Goal: Transaction & Acquisition: Book appointment/travel/reservation

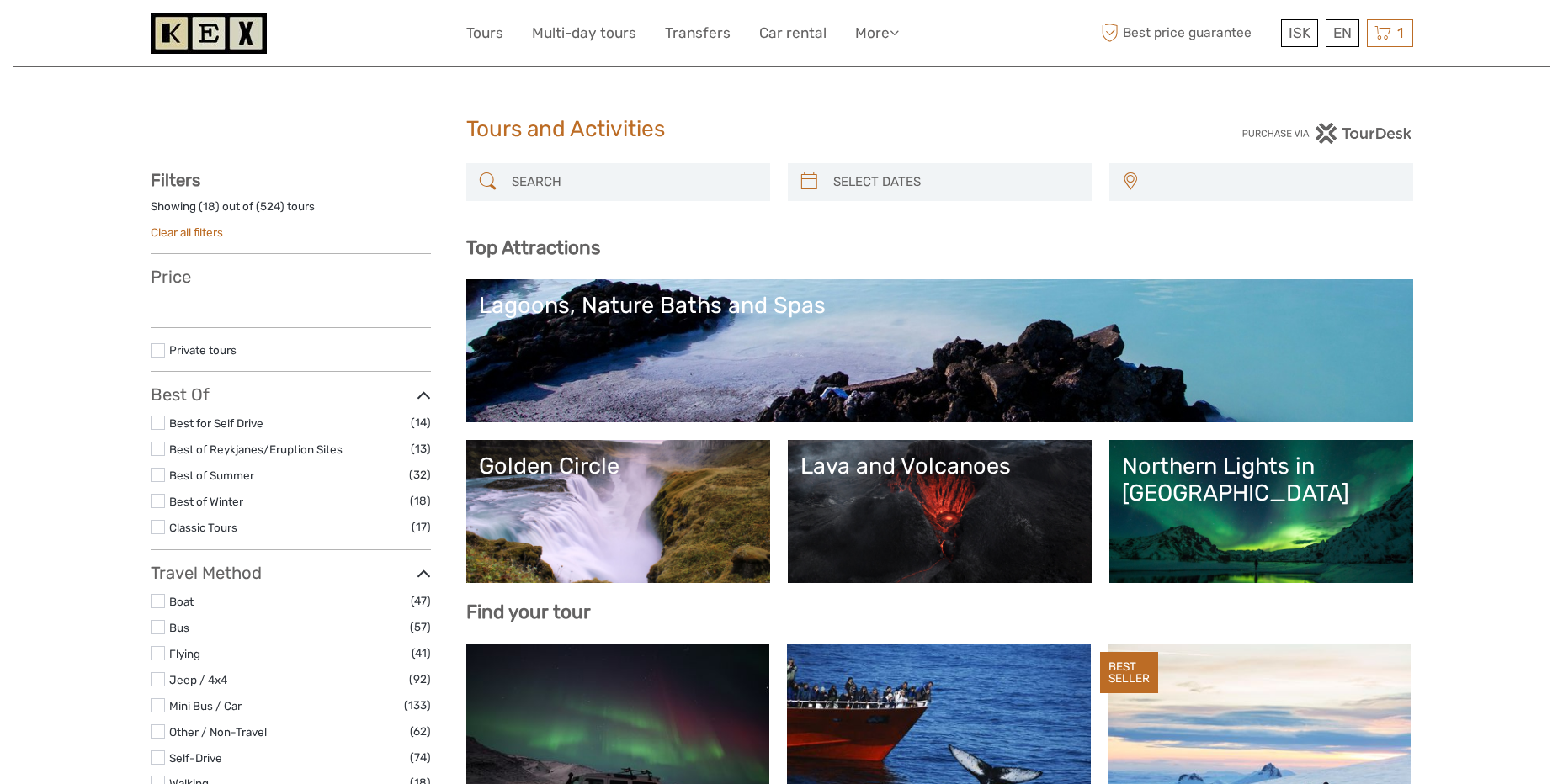
select select
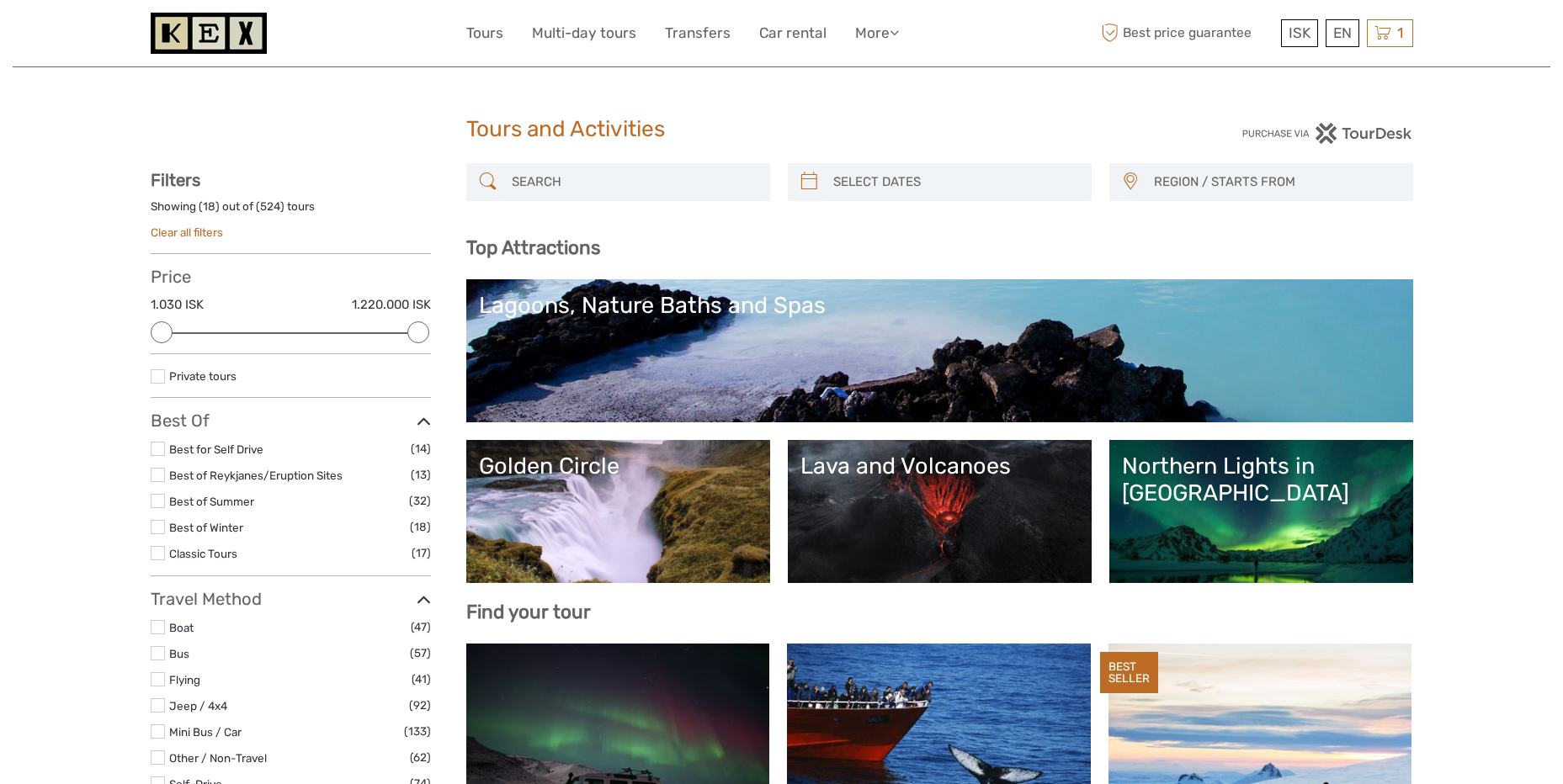
click at [635, 182] on input "search" at bounding box center [633, 182] width 257 height 29
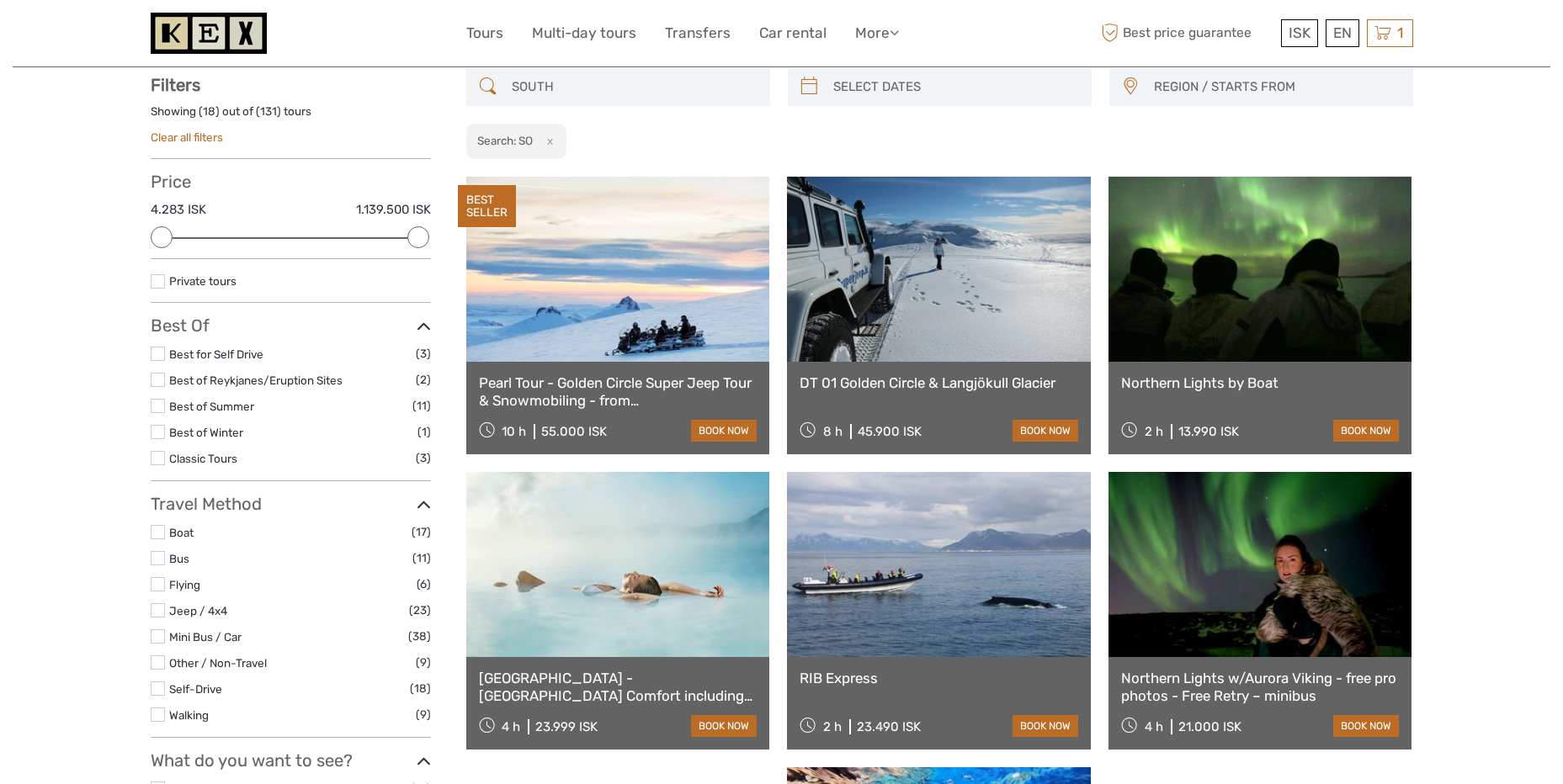
scroll to position [96, 0]
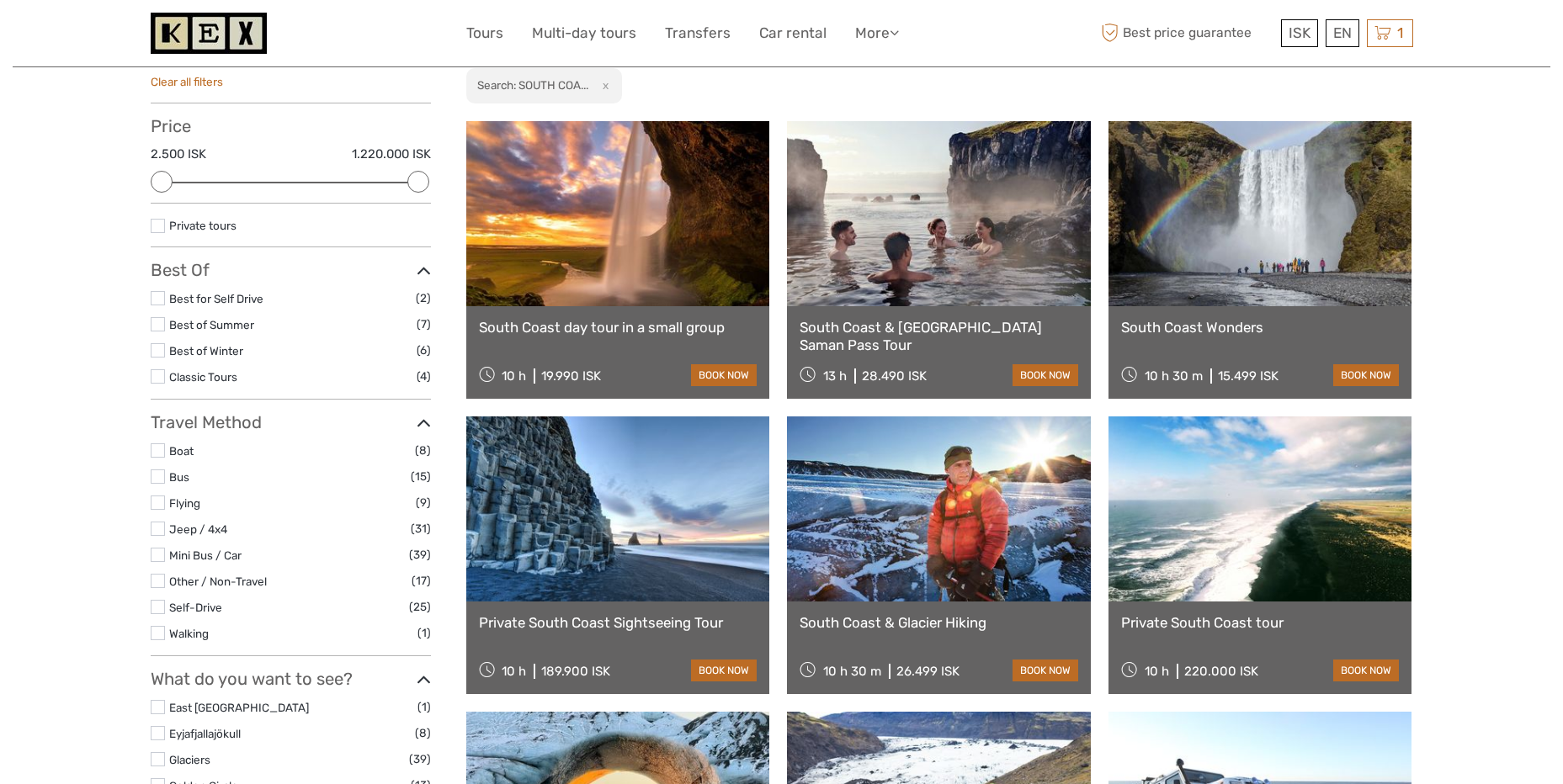
scroll to position [180, 0]
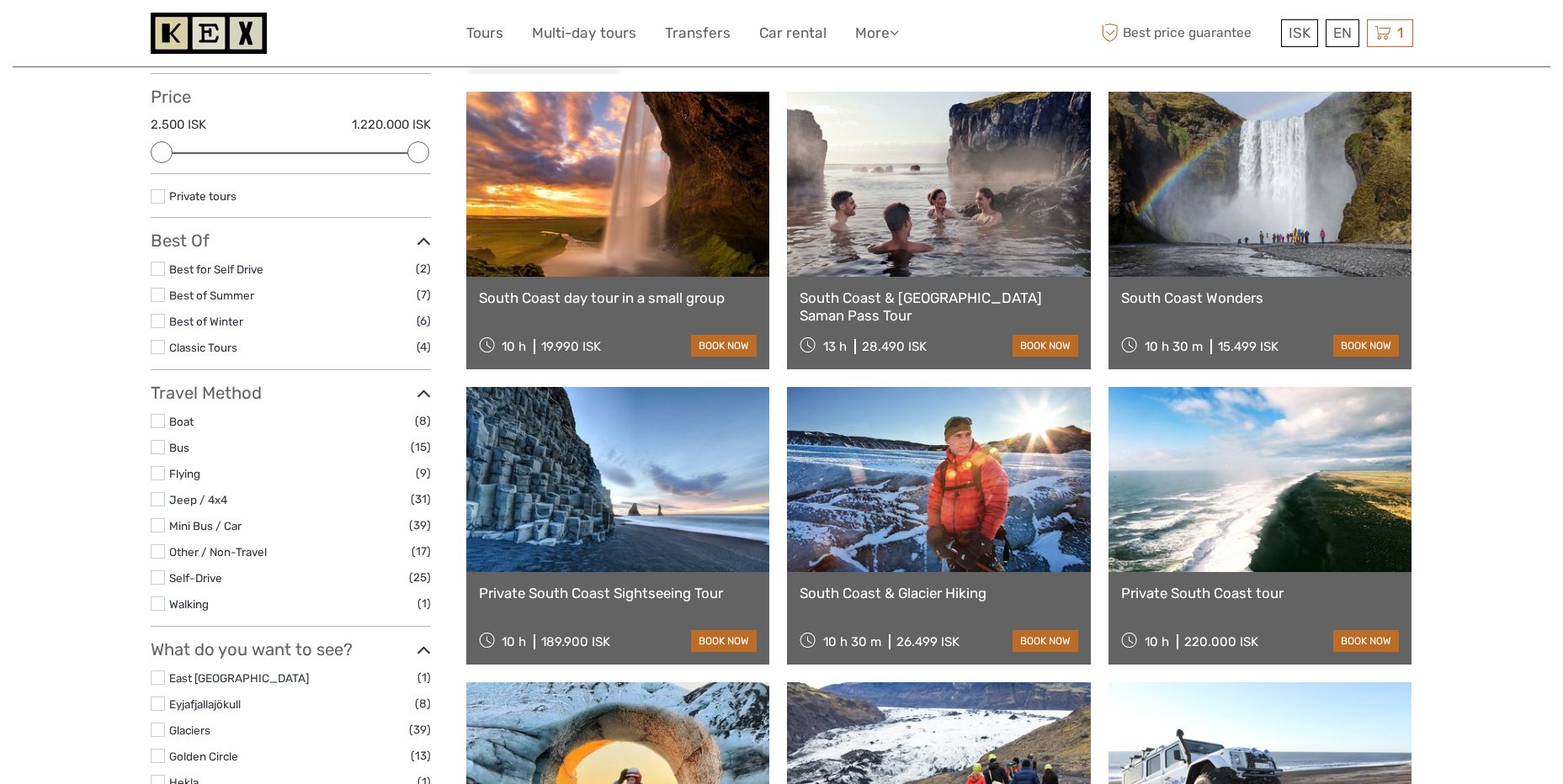
type input "SOUTH COAST"
click at [1155, 298] on link "South Coast Wonders" at bounding box center [1260, 298] width 279 height 17
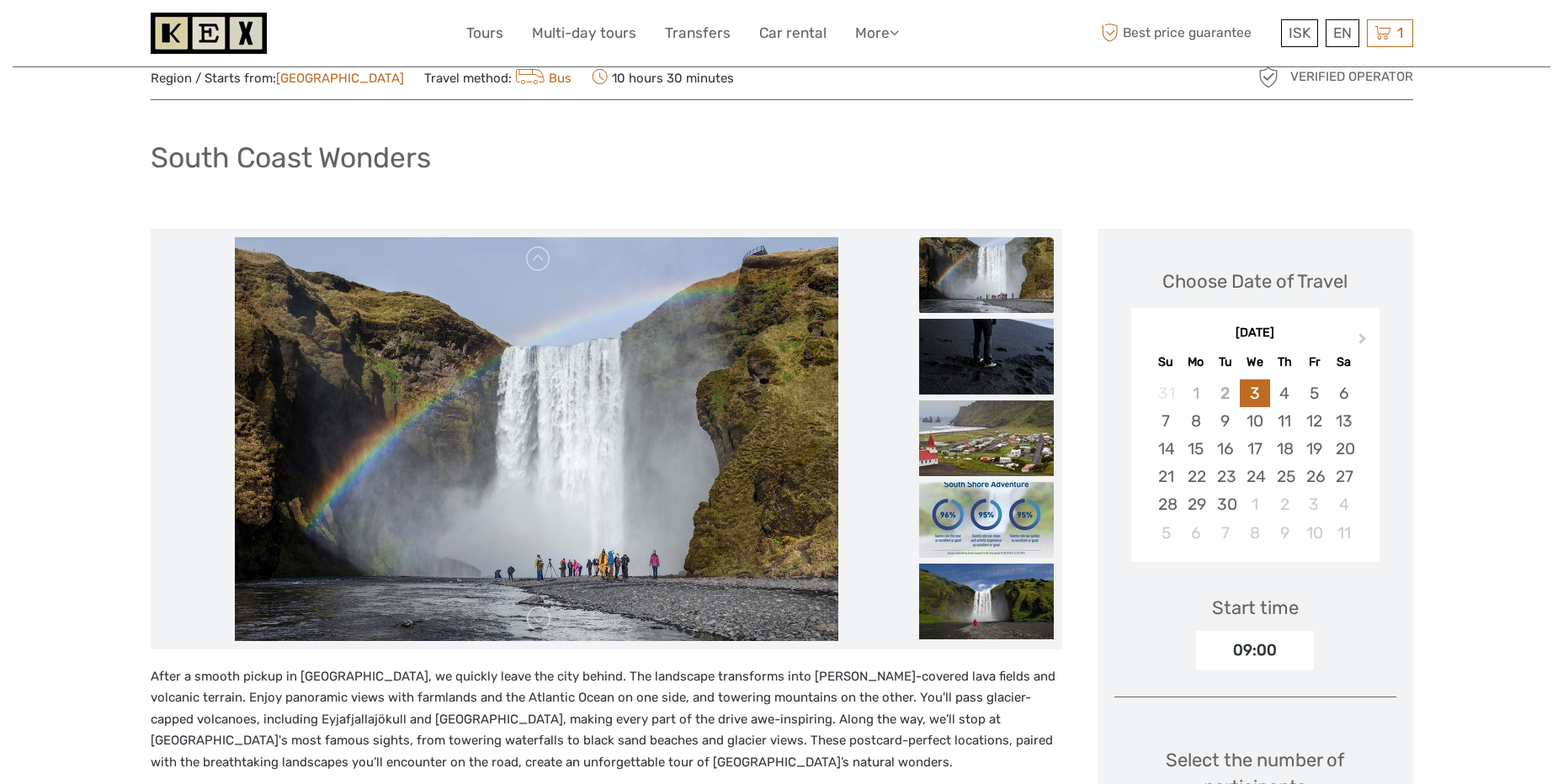
scroll to position [84, 0]
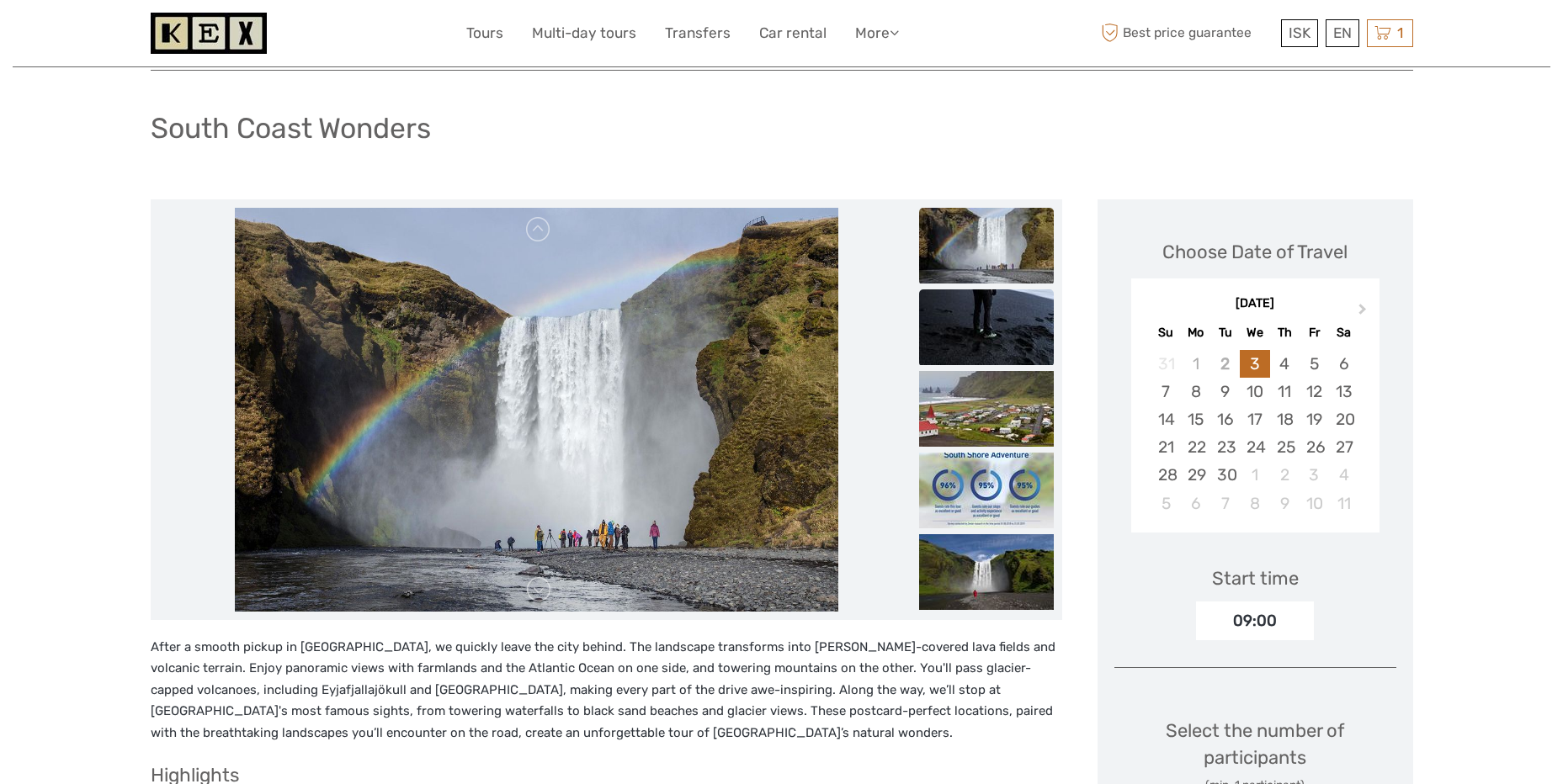
click at [996, 328] on img at bounding box center [986, 328] width 135 height 76
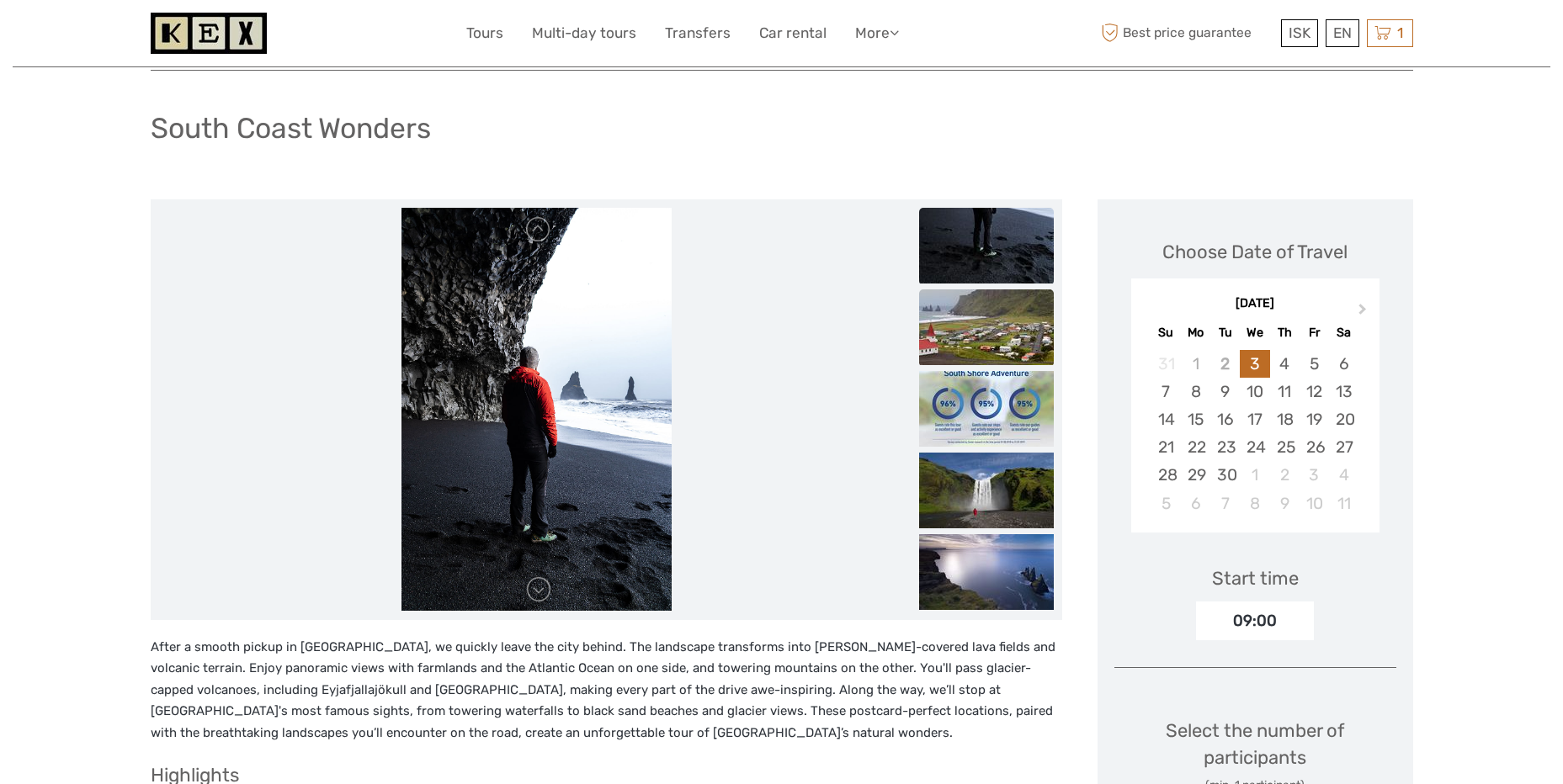
click at [990, 354] on img at bounding box center [986, 328] width 135 height 76
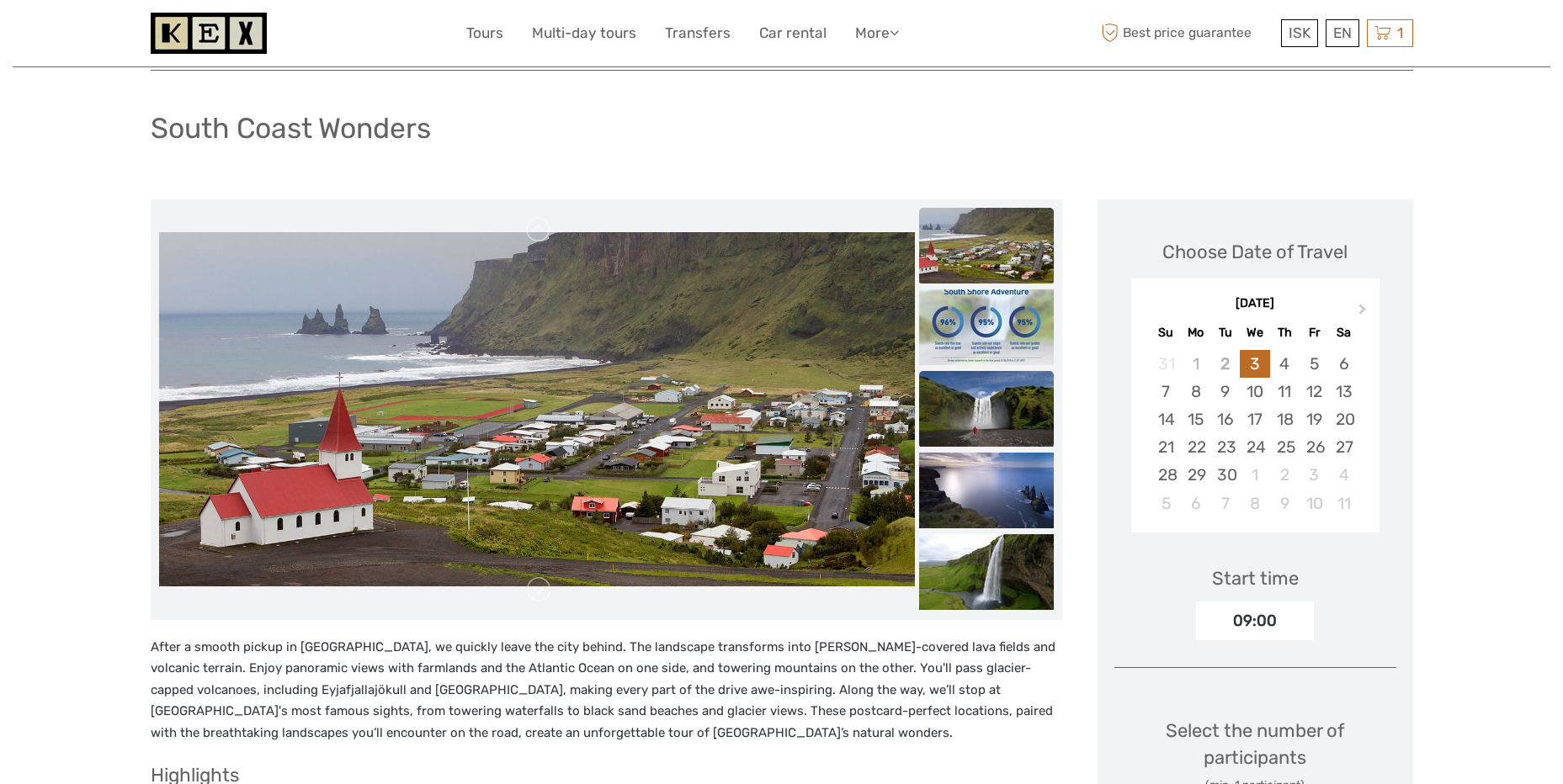
click at [980, 402] on img at bounding box center [986, 409] width 135 height 76
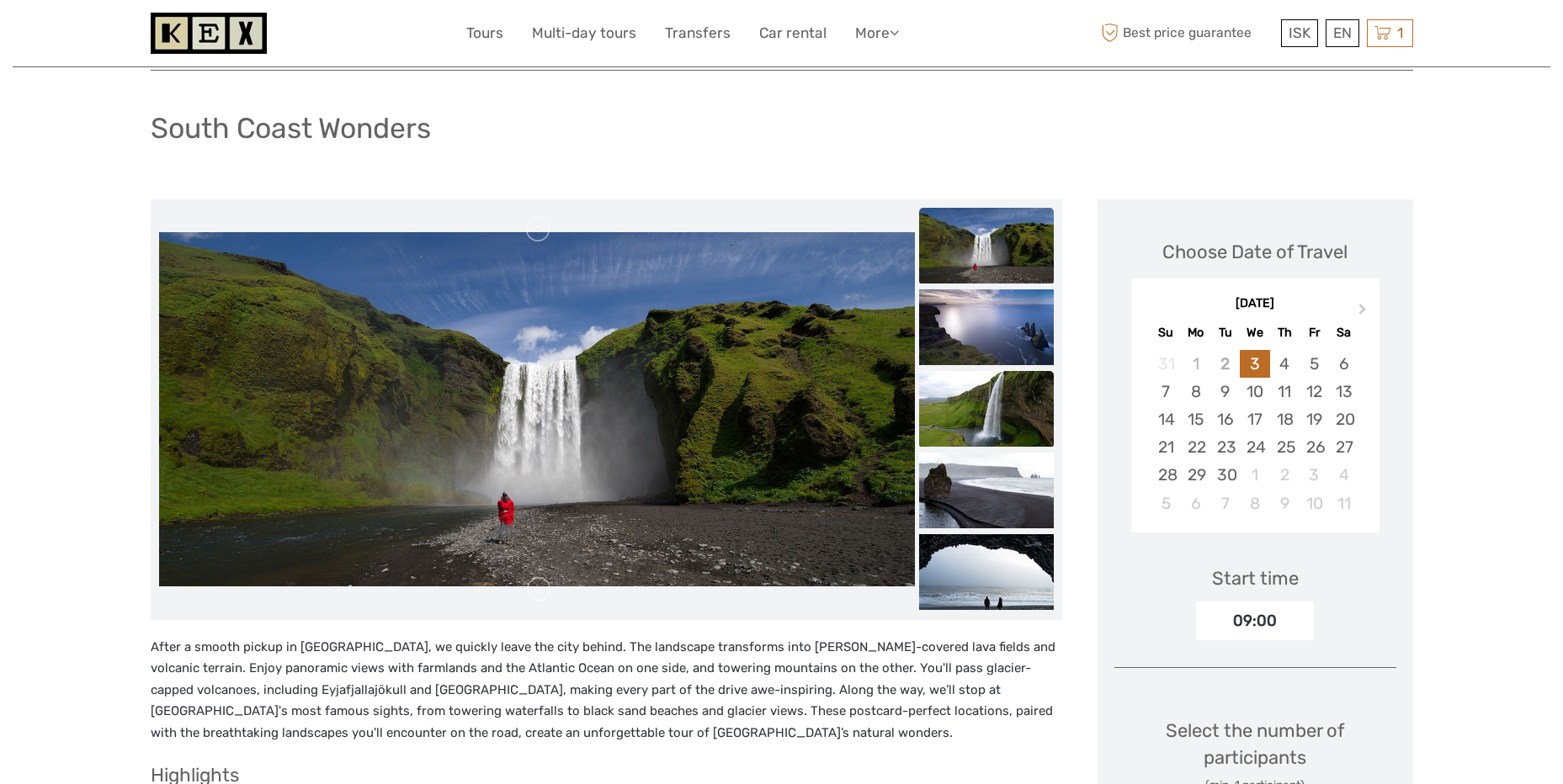
click at [983, 407] on img at bounding box center [986, 409] width 135 height 76
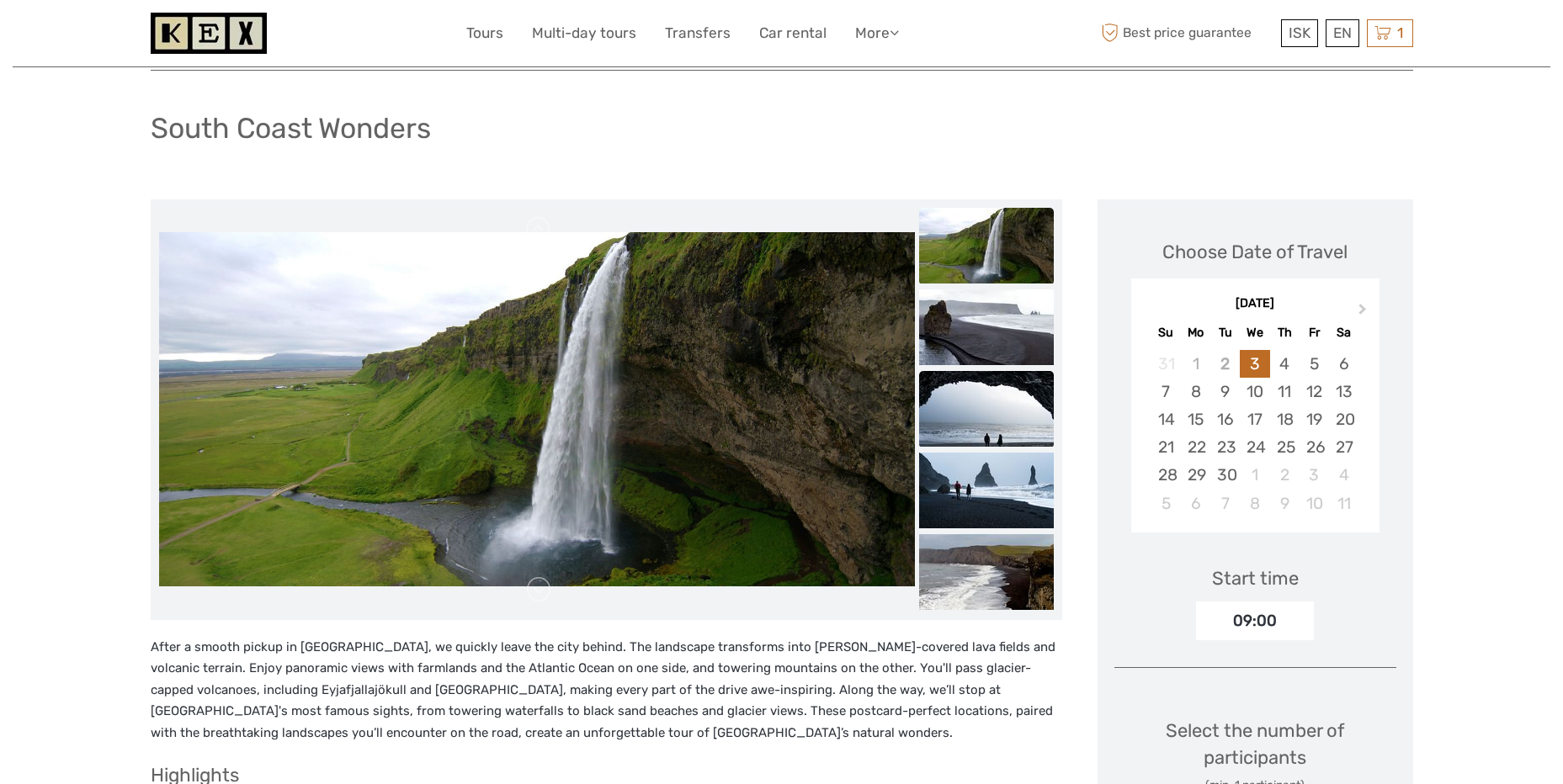
click at [985, 427] on img at bounding box center [986, 409] width 135 height 76
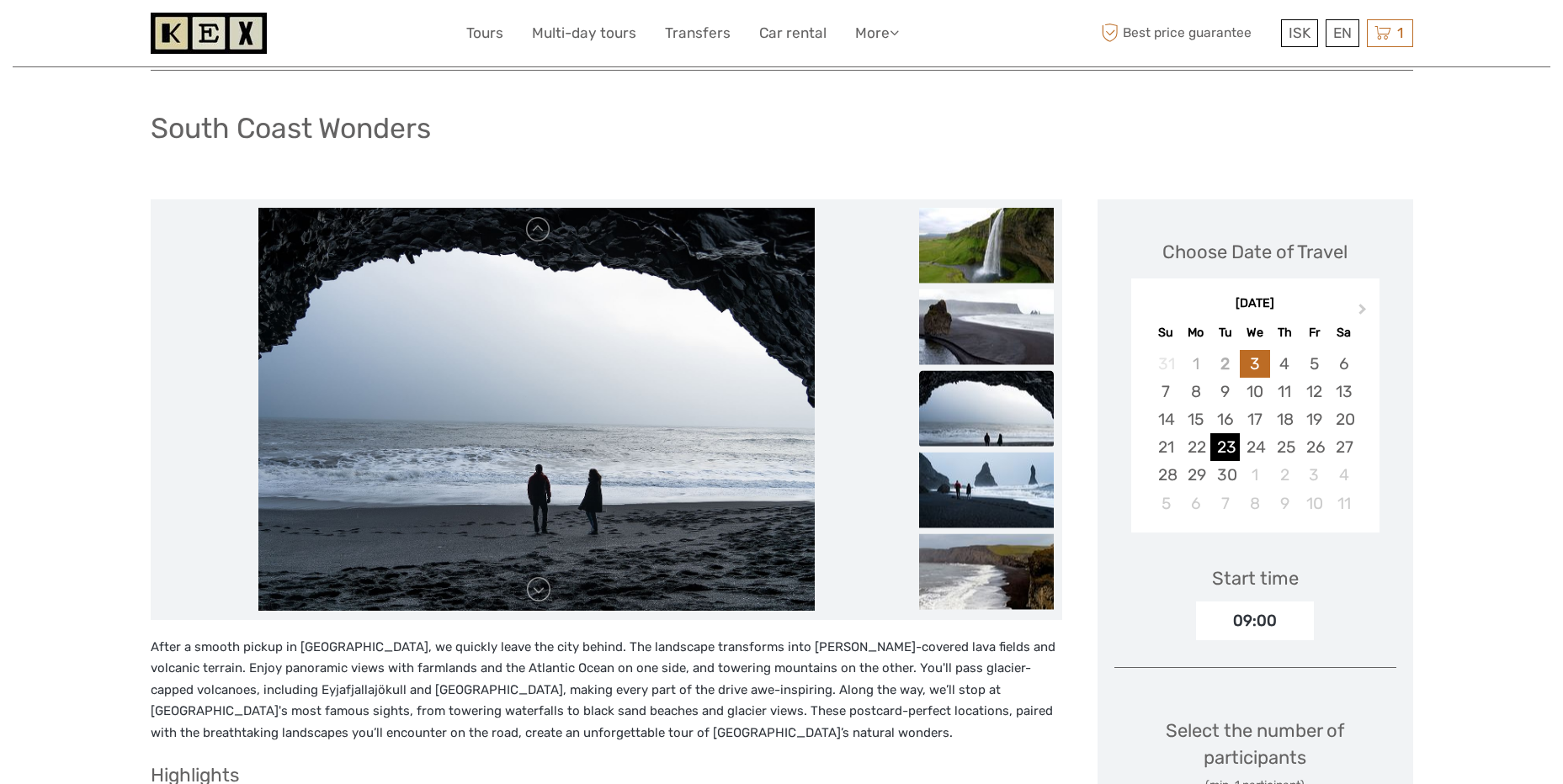
click at [1228, 446] on div "23" at bounding box center [1225, 447] width 29 height 28
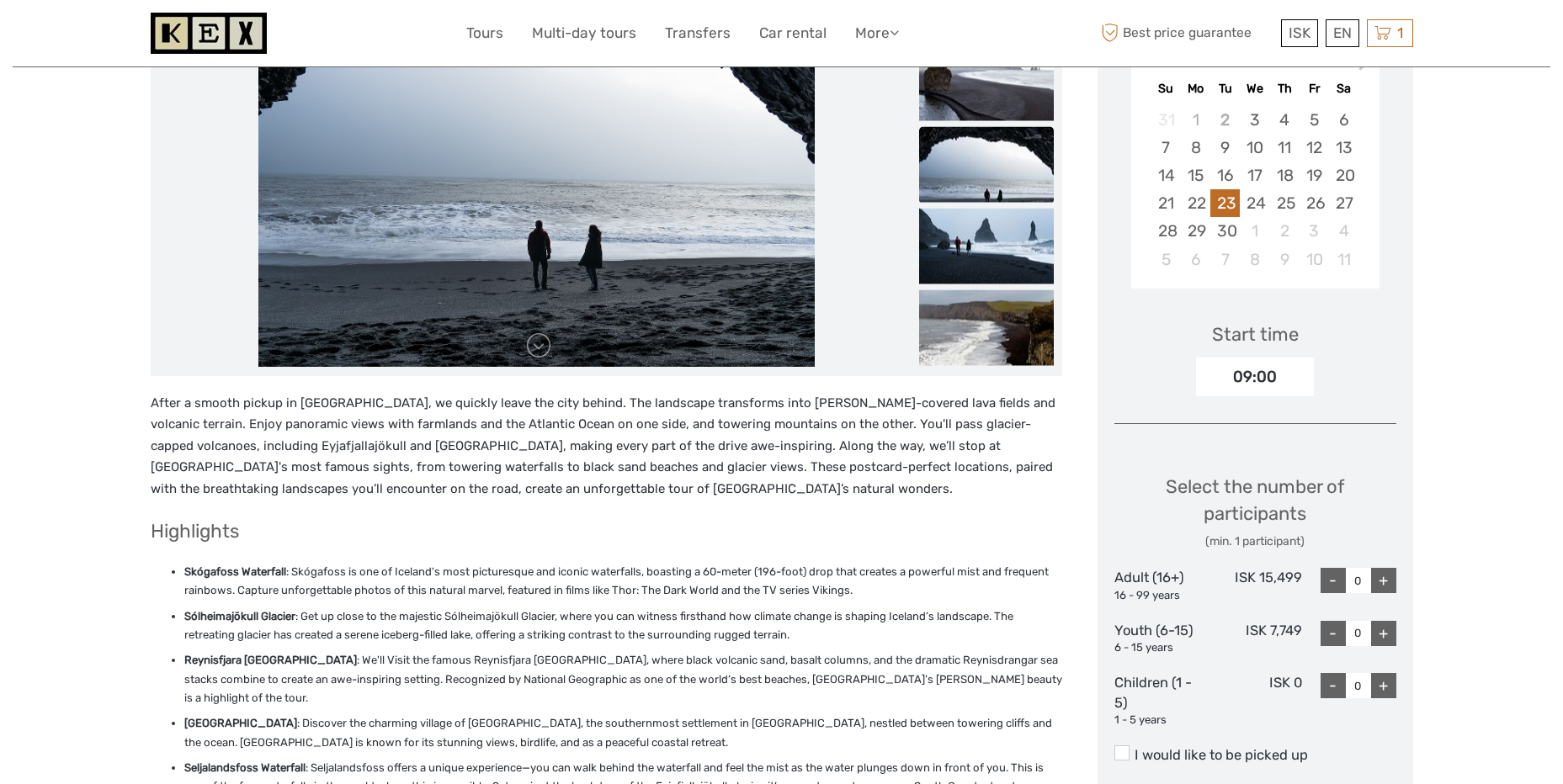
scroll to position [337, 0]
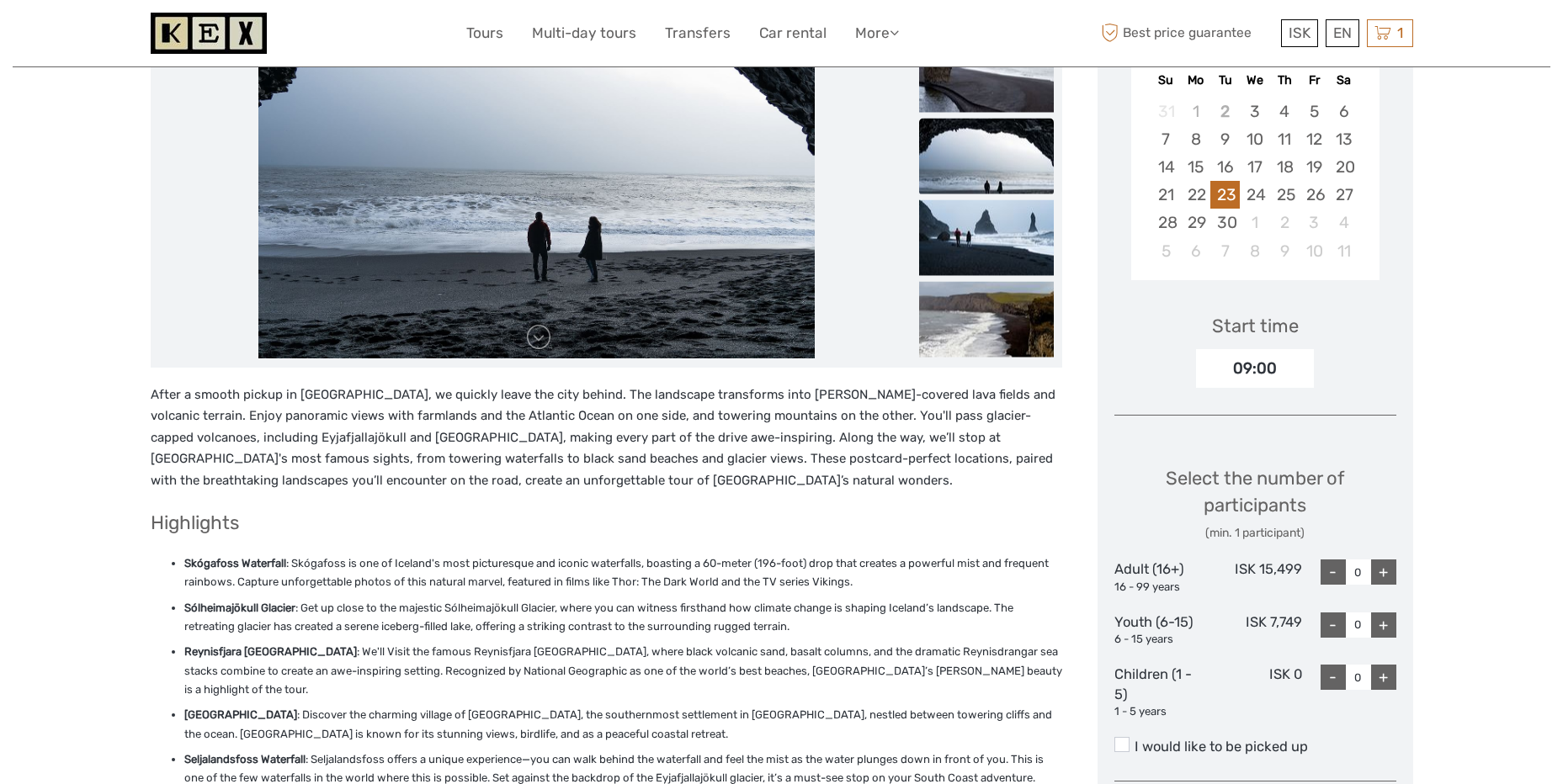
click at [1288, 363] on div "09:00" at bounding box center [1254, 368] width 118 height 39
click at [1252, 371] on div "09:00" at bounding box center [1254, 368] width 118 height 39
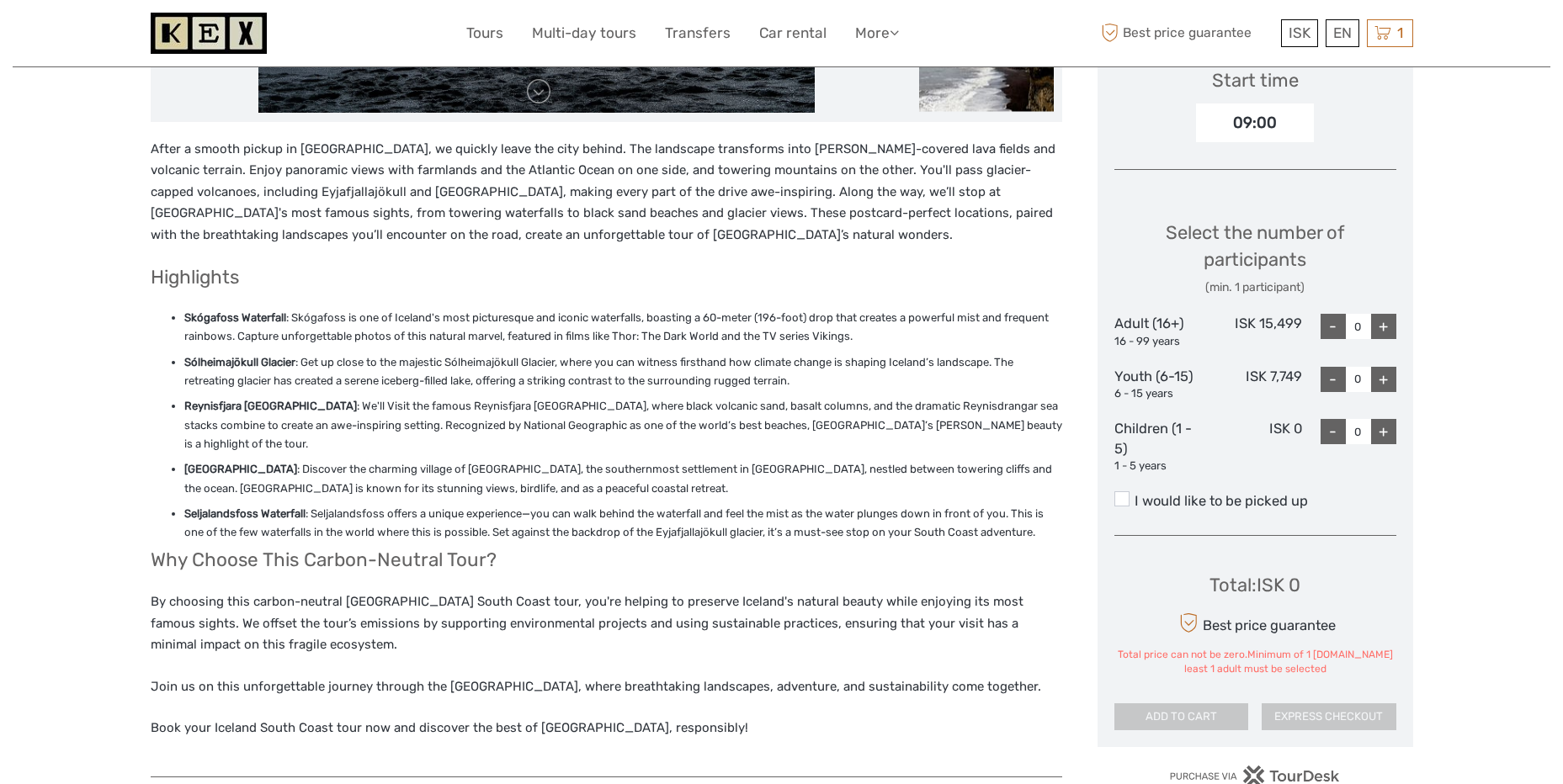
scroll to position [589, 0]
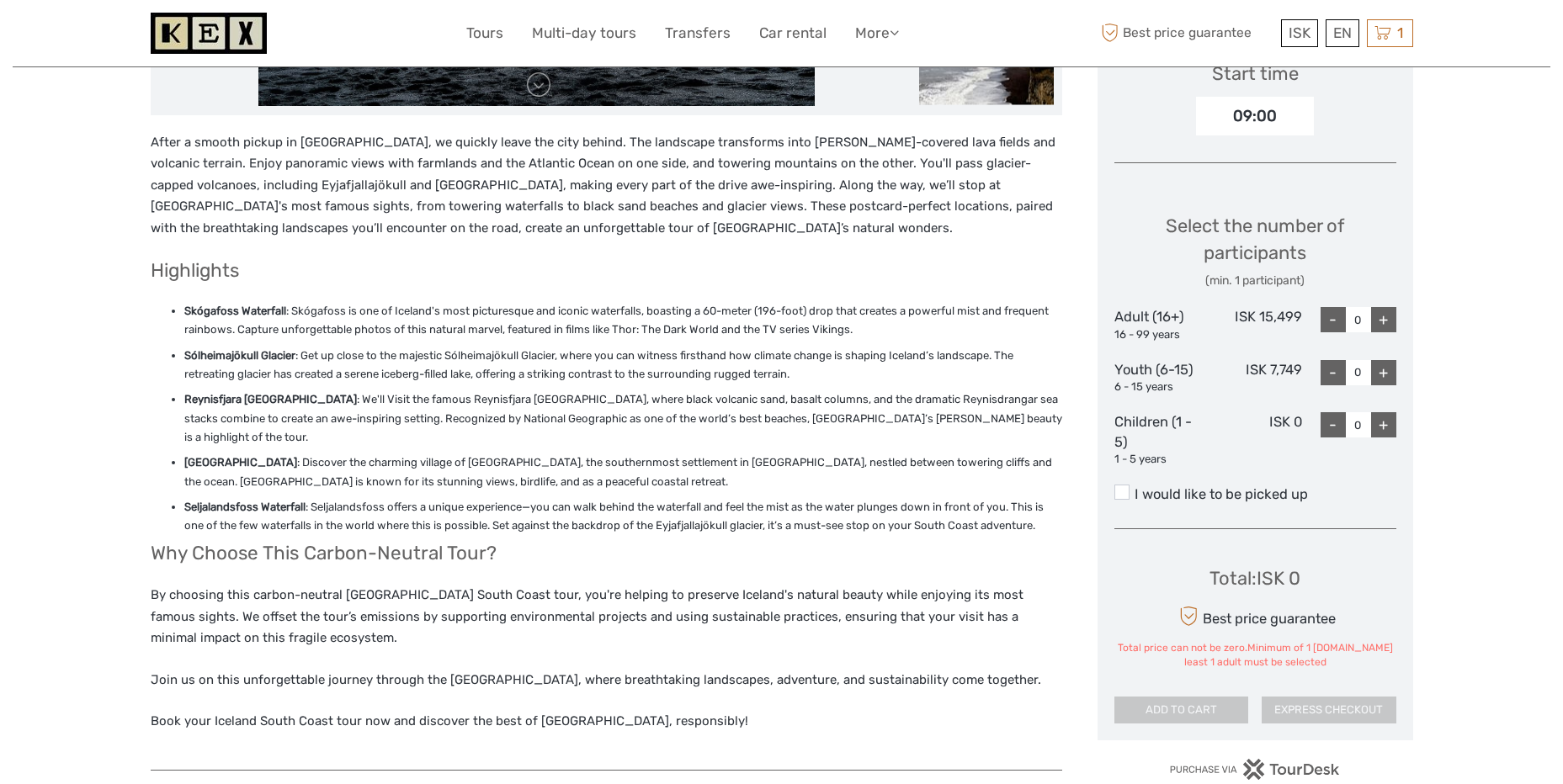
click at [1389, 320] on div "+" at bounding box center [1383, 319] width 25 height 25
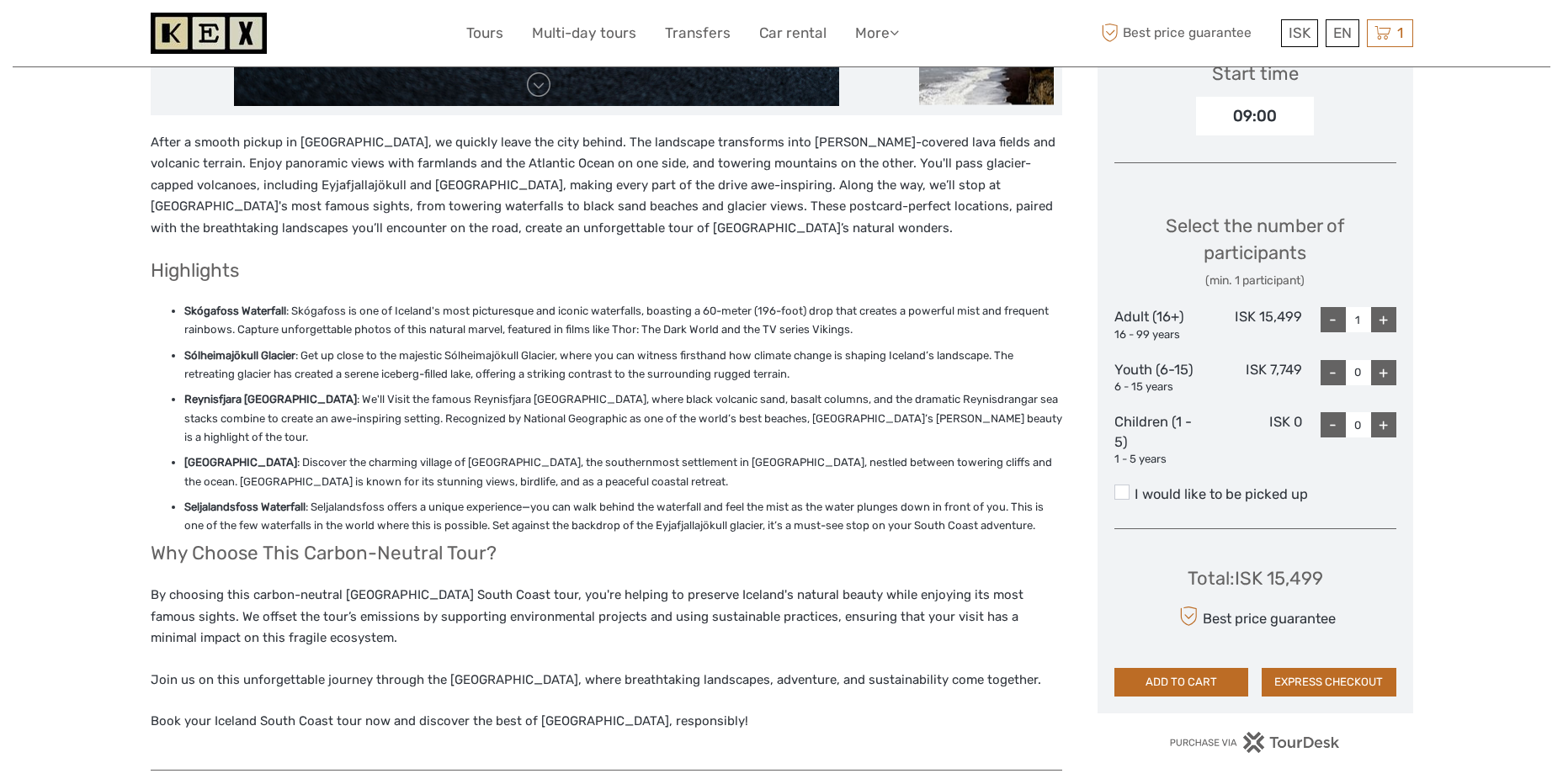
click at [1389, 320] on div "+" at bounding box center [1383, 319] width 25 height 25
type input "2"
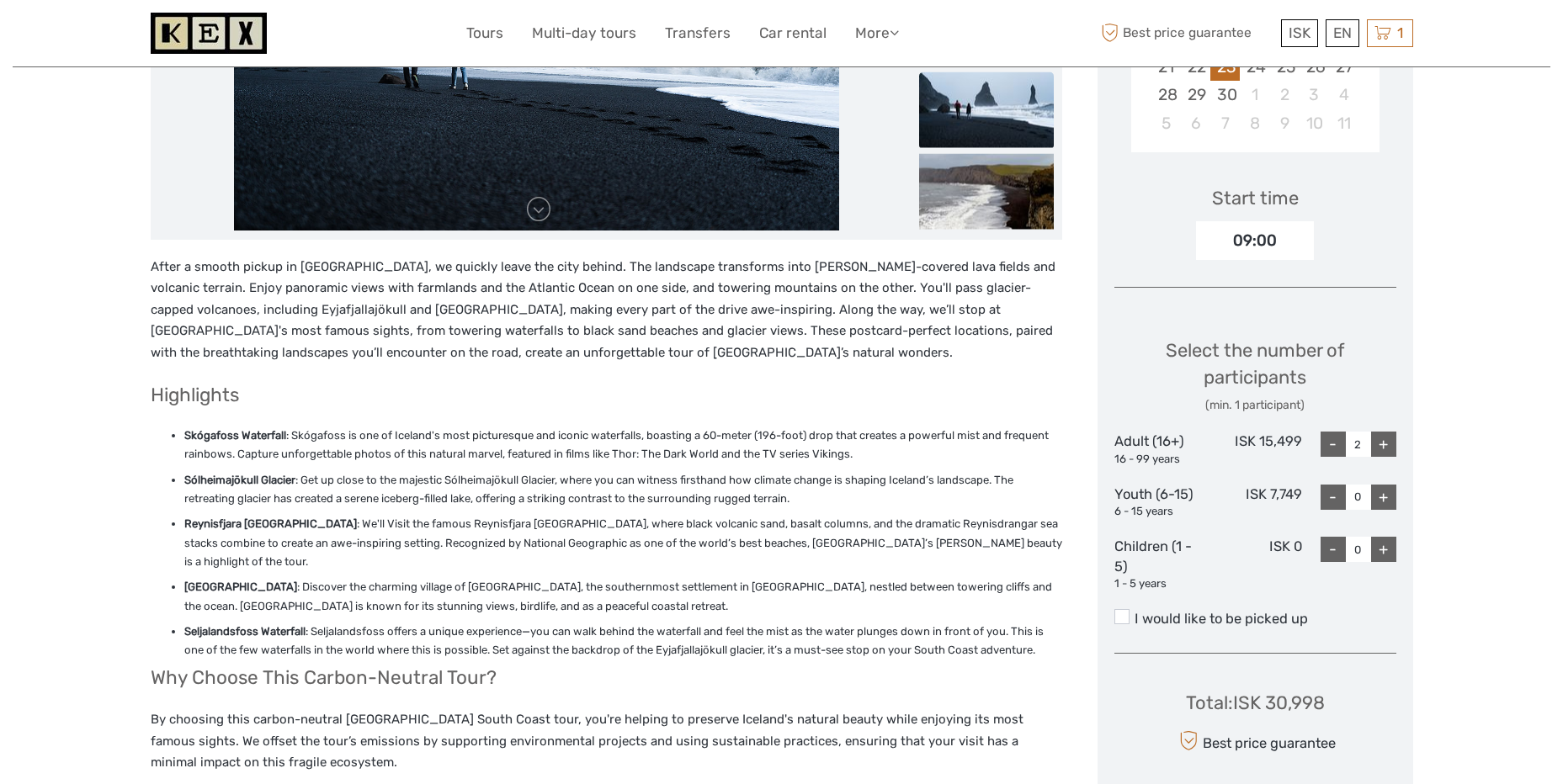
scroll to position [505, 0]
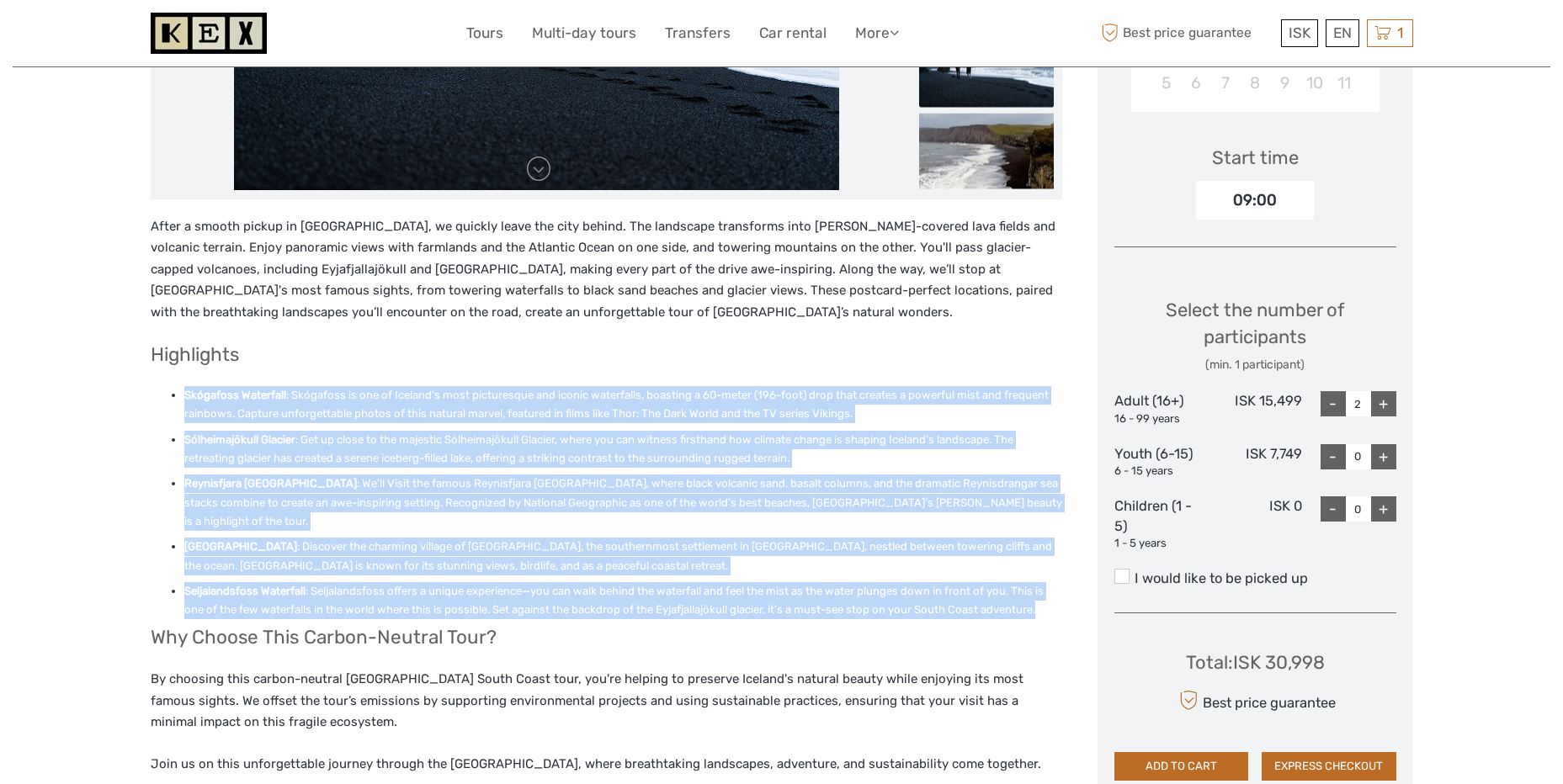
drag, startPoint x: 182, startPoint y: 394, endPoint x: 1038, endPoint y: 600, distance: 880.4
click at [1038, 600] on ul "Skógafoss Waterfall : Skógafoss is one of Iceland's most picturesque and iconic…" at bounding box center [606, 502] width 911 height 233
copy ul "Loremipsu Dolorsita : Consectet ad eli se Doeiusm't inci utlaboreetd mag aliqua…"
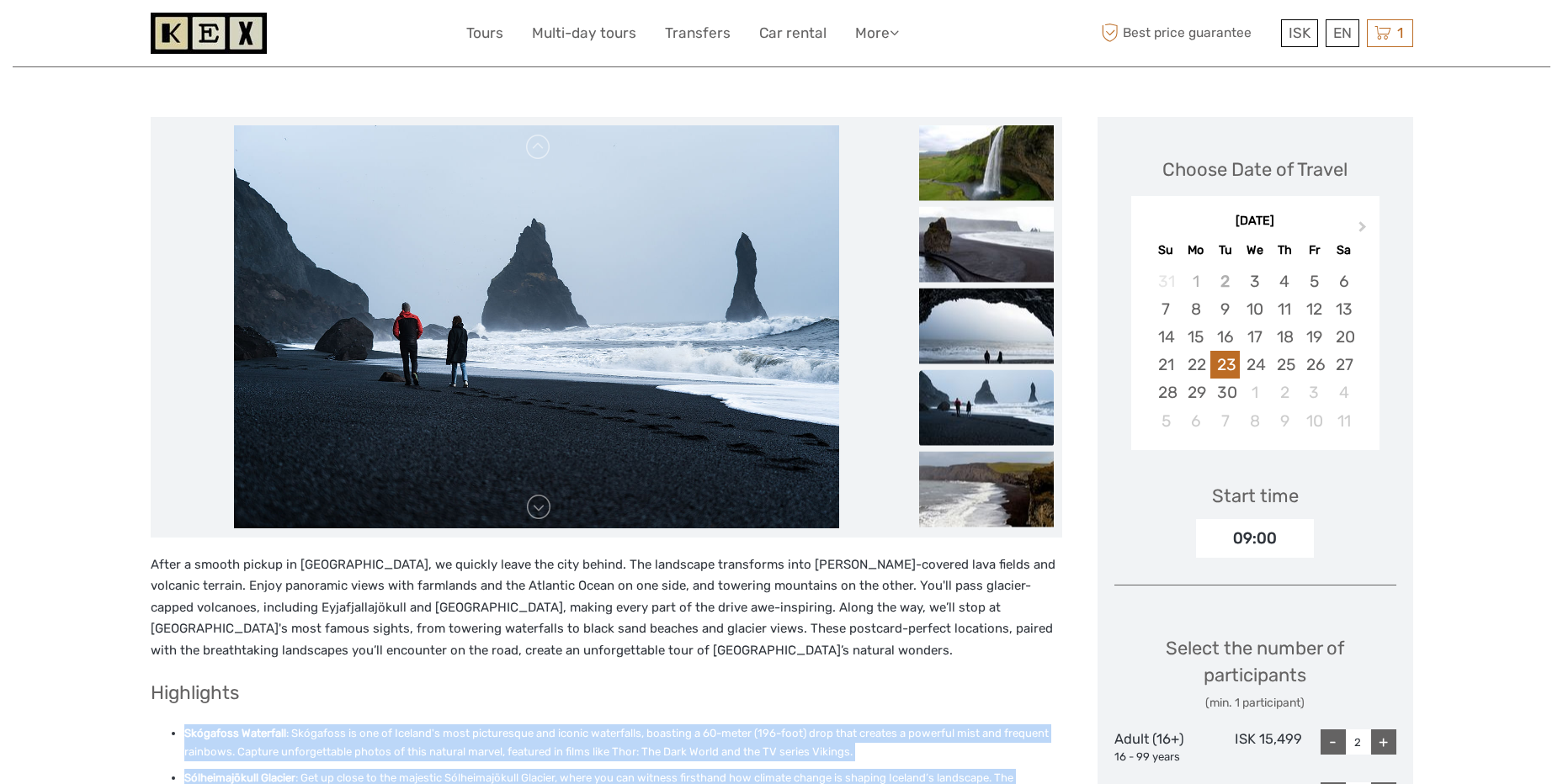
scroll to position [168, 0]
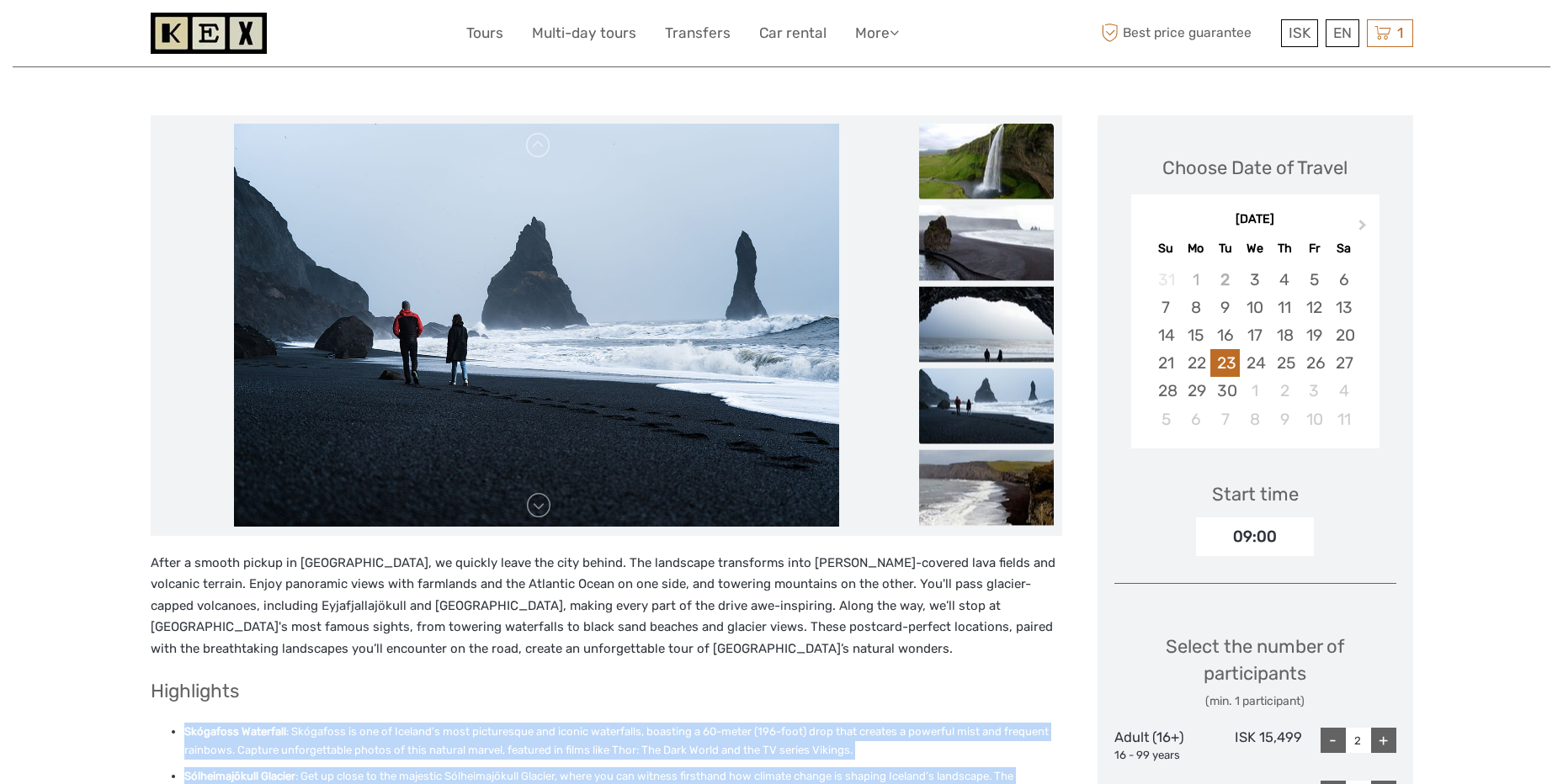
click at [979, 155] on img at bounding box center [986, 161] width 135 height 76
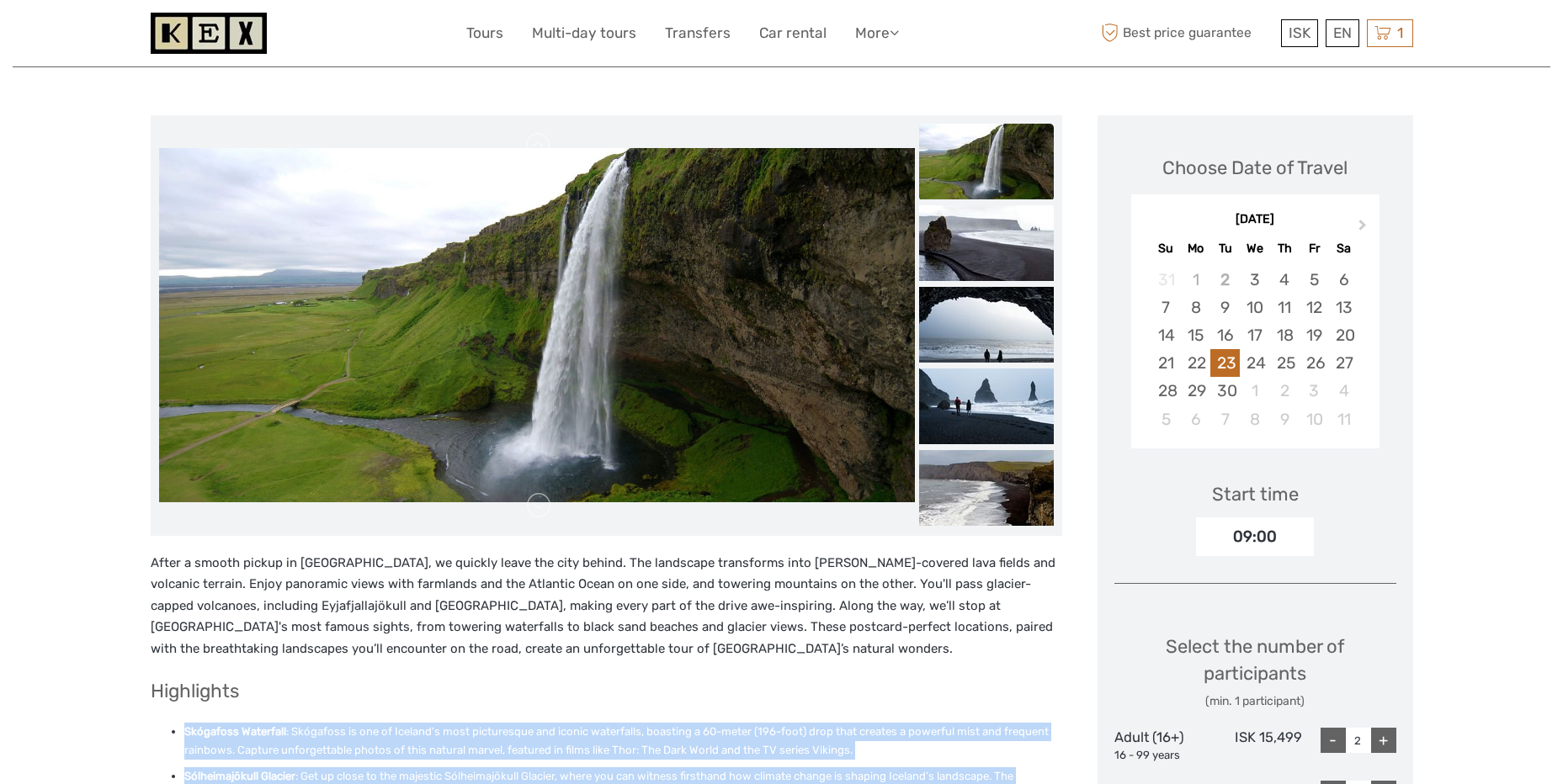
click at [965, 201] on ul at bounding box center [986, 83] width 135 height 898
click at [951, 254] on img at bounding box center [986, 243] width 135 height 76
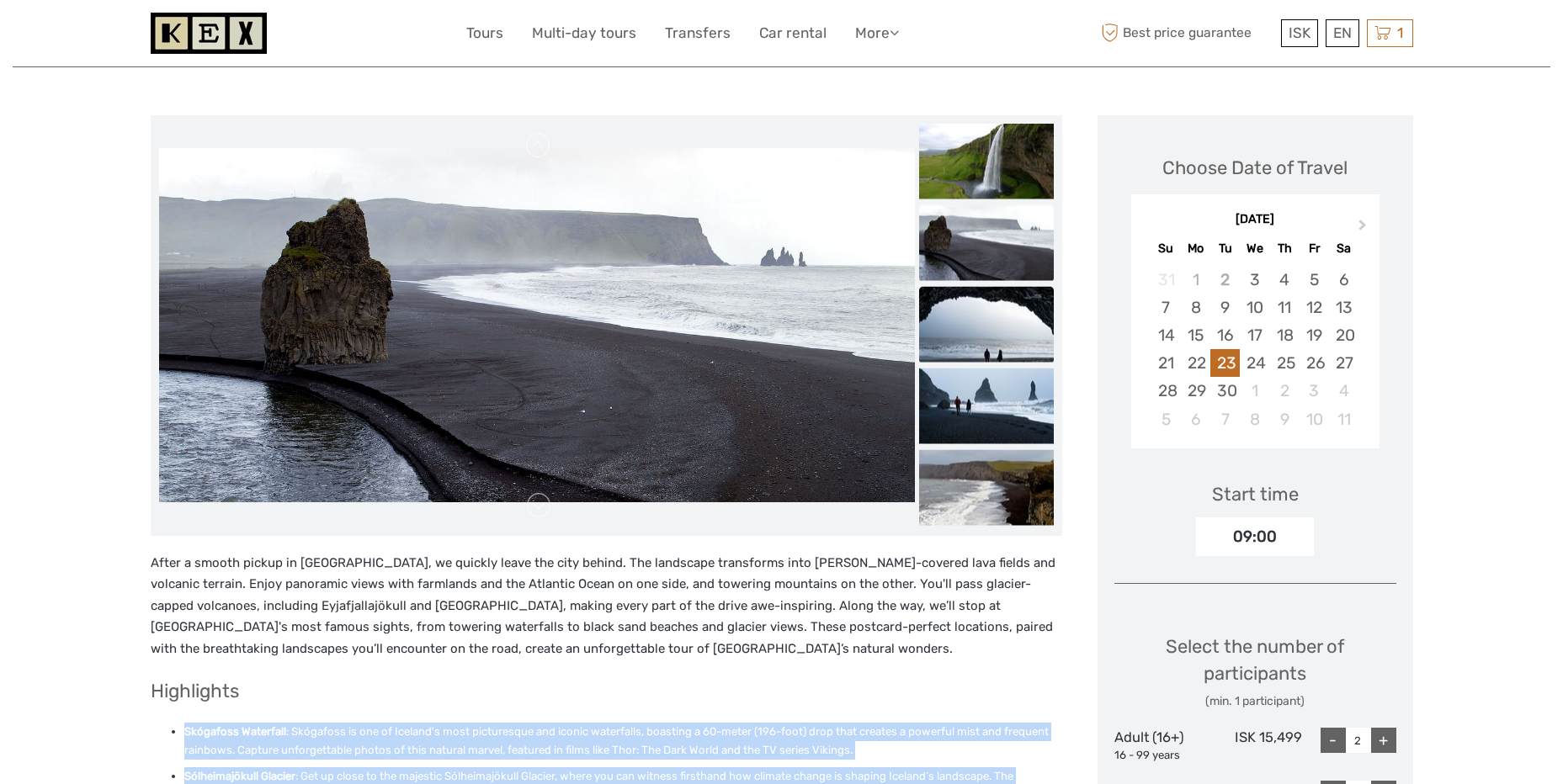
click at [963, 311] on img at bounding box center [986, 324] width 135 height 76
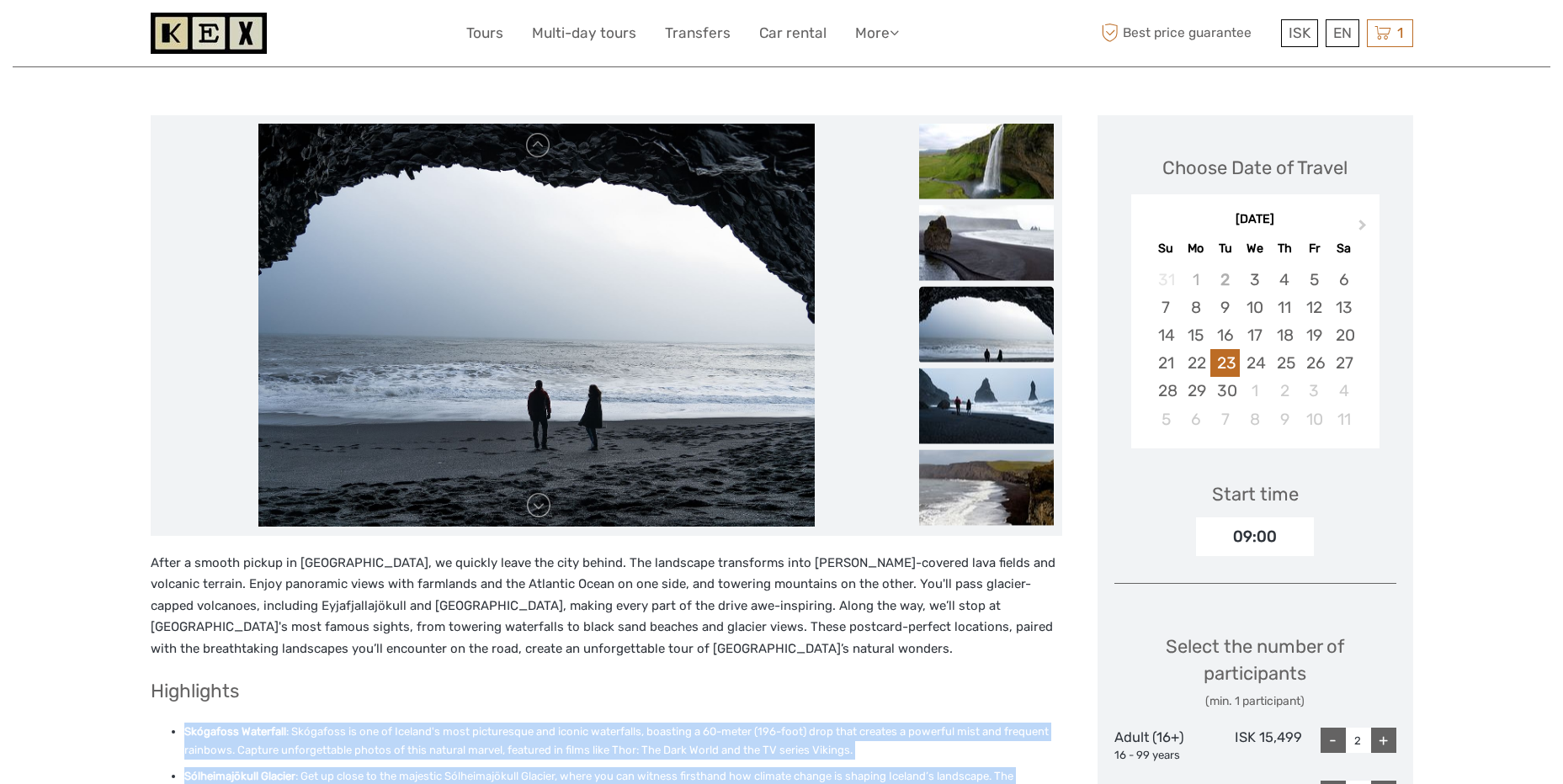
click at [977, 357] on img at bounding box center [986, 324] width 135 height 76
click at [978, 401] on img at bounding box center [986, 406] width 135 height 76
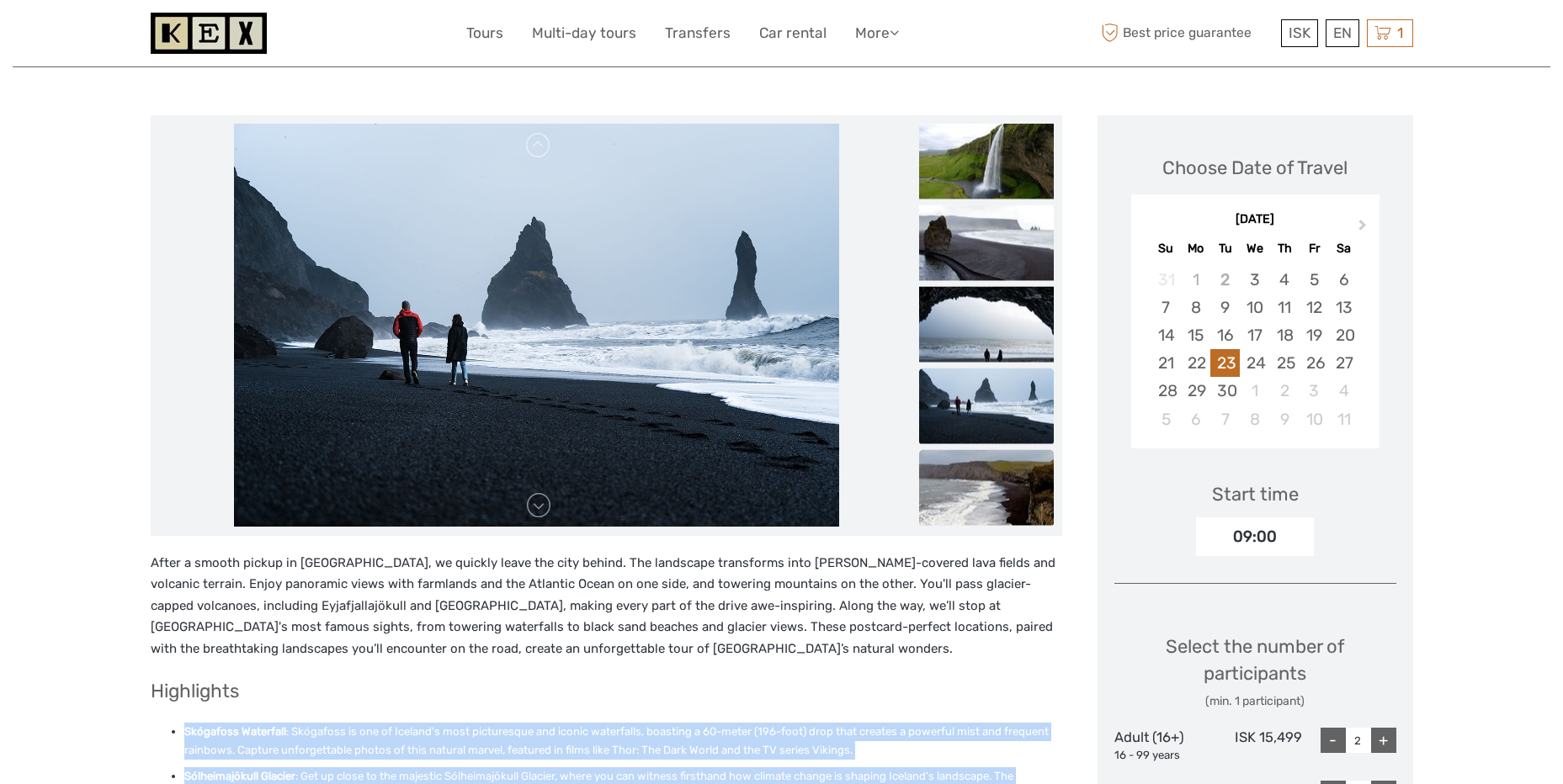
click at [975, 468] on img at bounding box center [986, 487] width 135 height 76
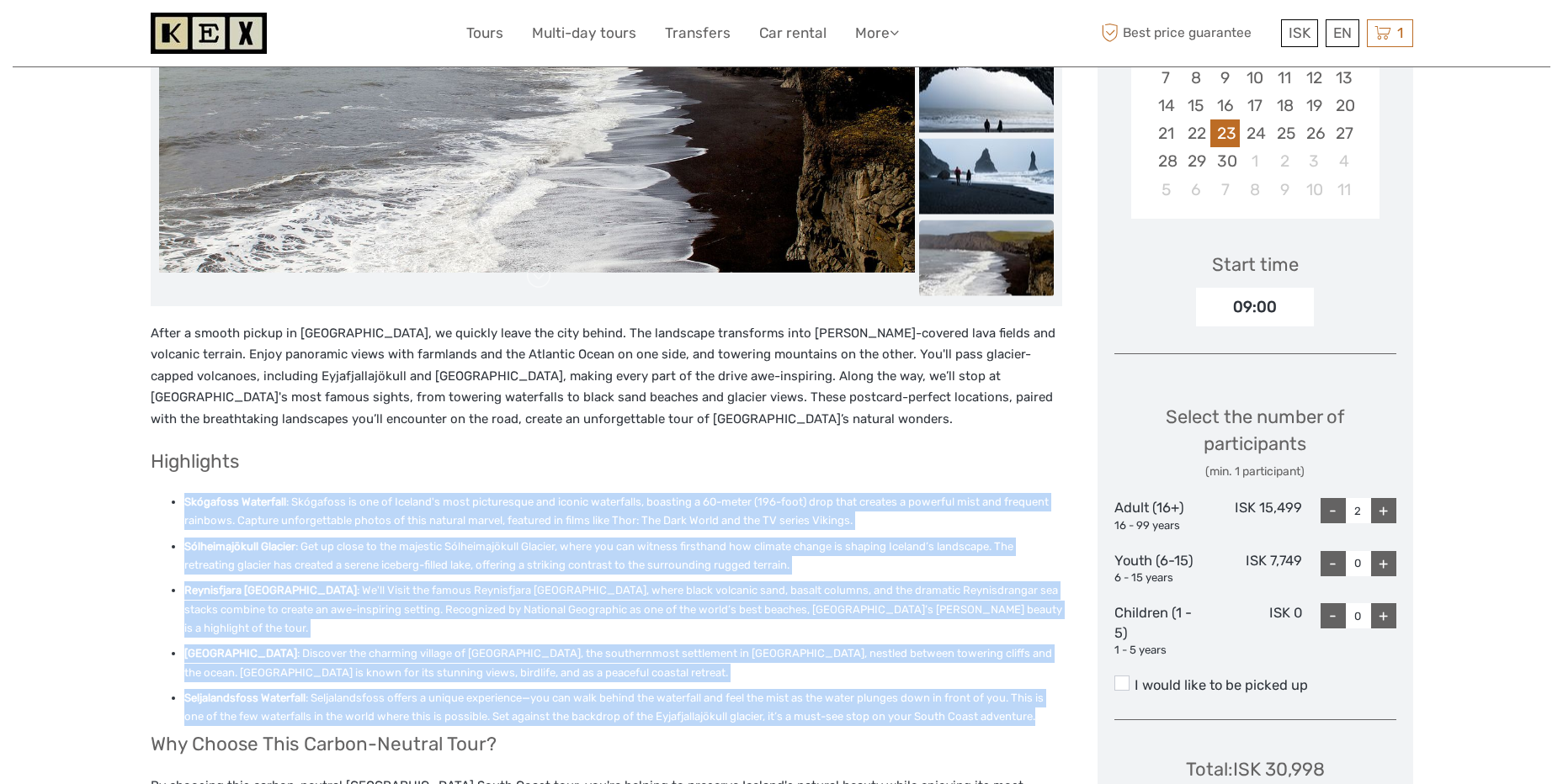
scroll to position [589, 0]
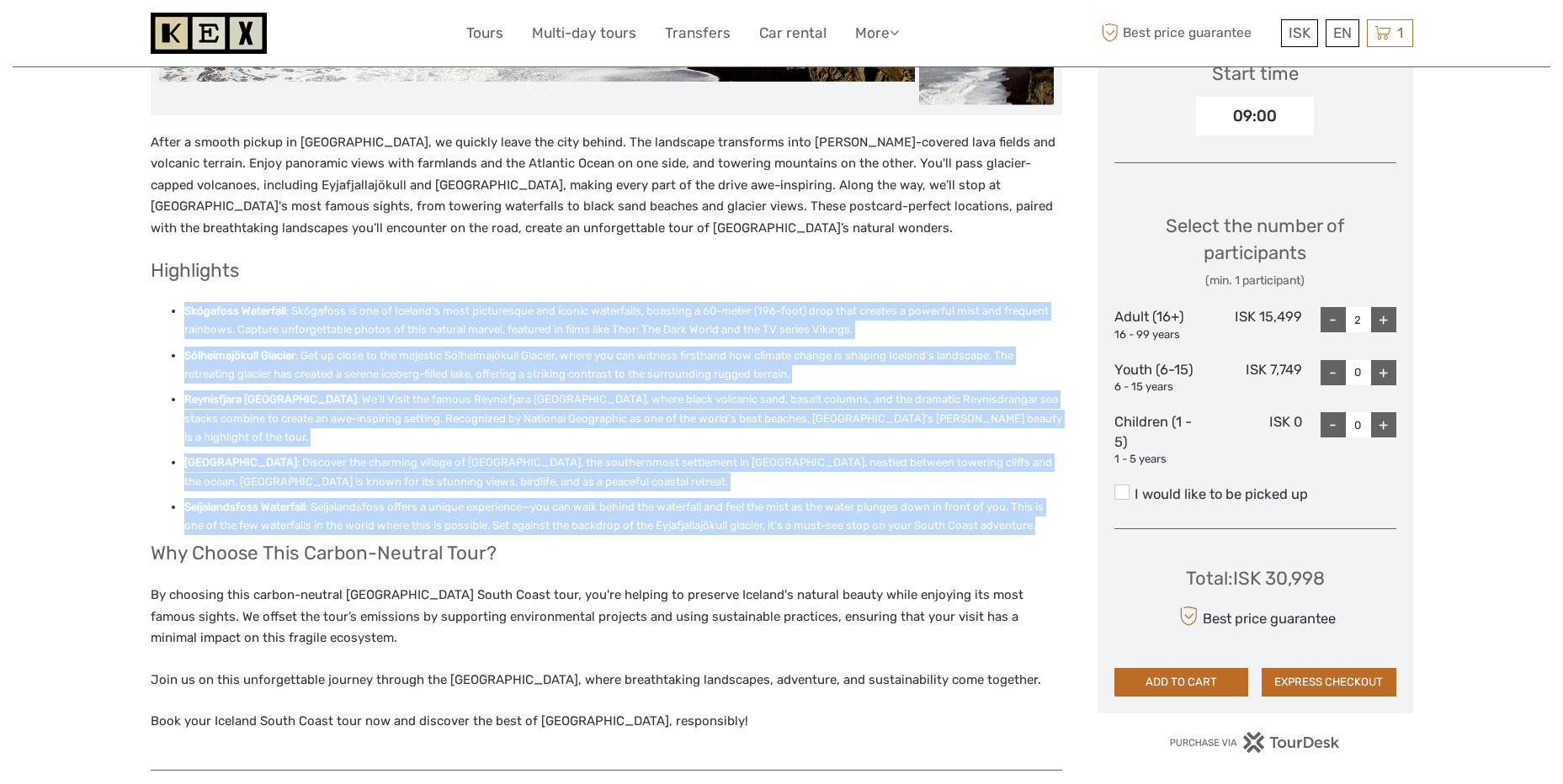
copy ul "Loremipsu Dolorsita : Consectet ad eli se Doeiusm't inci utlaboreetd mag aliqua…"
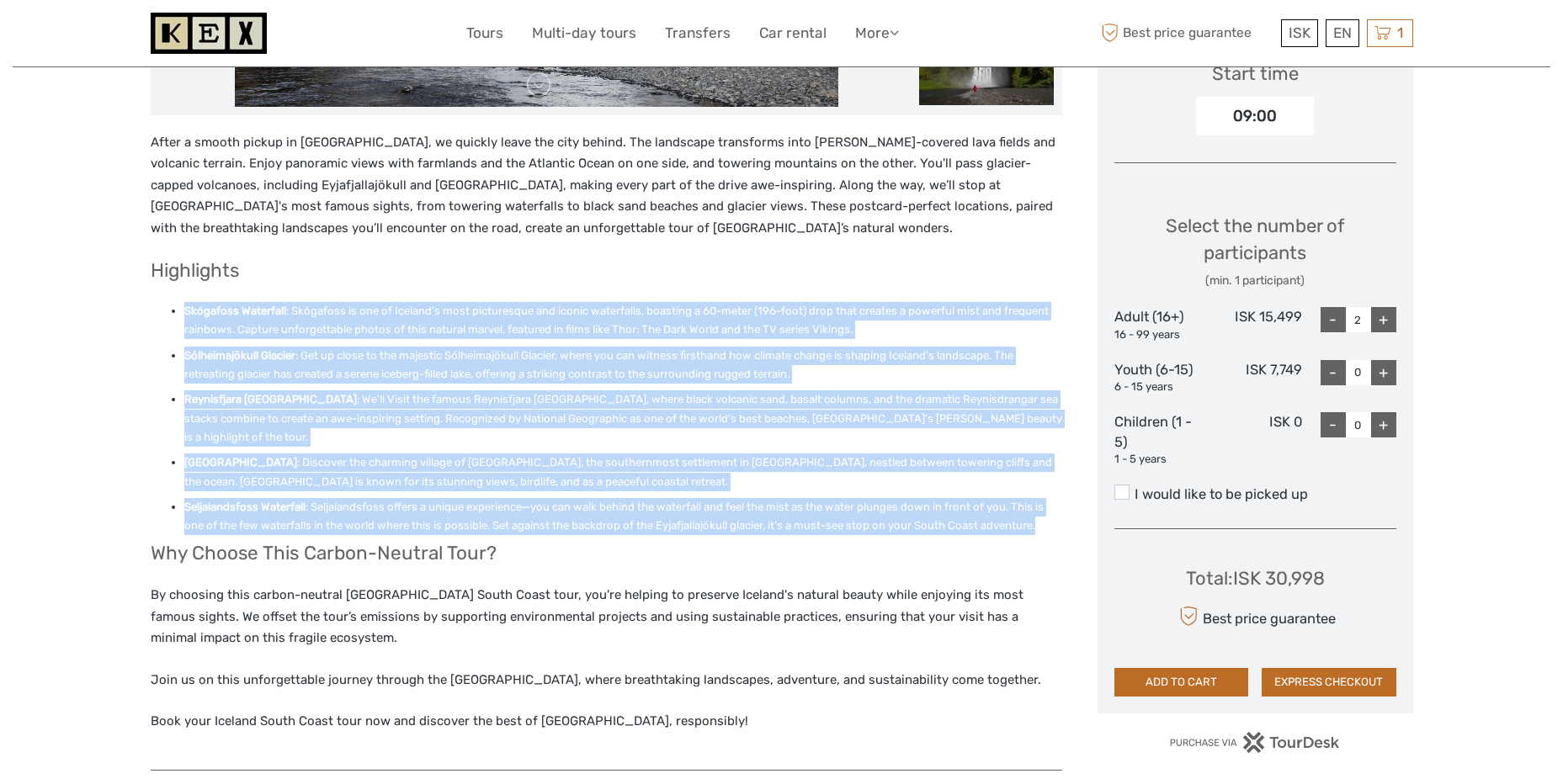
click at [922, 280] on div "After a smooth pickup in [GEOGRAPHIC_DATA], we quickly leave the city behind. T…" at bounding box center [606, 443] width 911 height 621
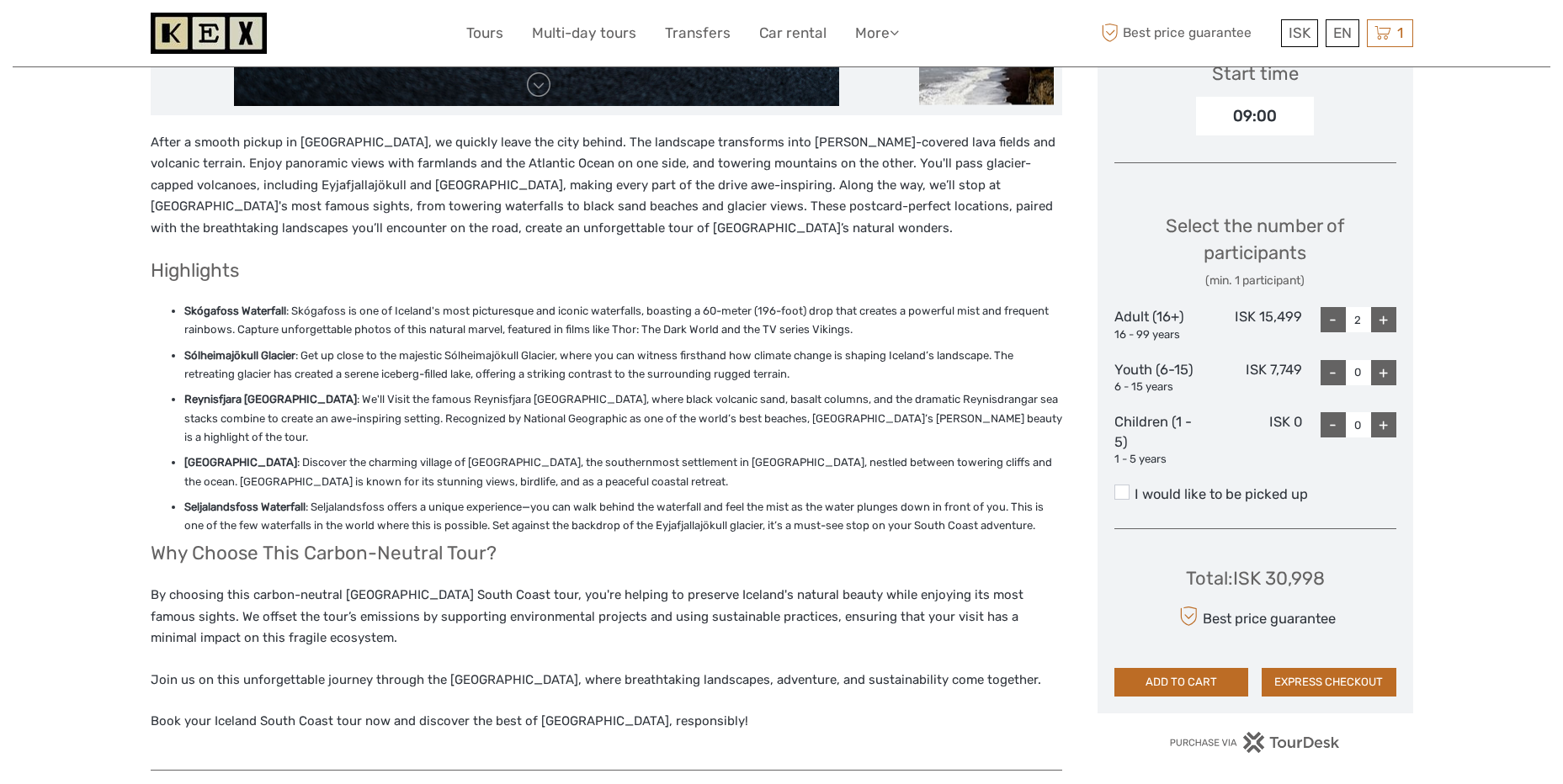
click at [638, 226] on p "After a smooth pickup in [GEOGRAPHIC_DATA], we quickly leave the city behind. T…" at bounding box center [606, 186] width 911 height 107
